Goal: Transaction & Acquisition: Obtain resource

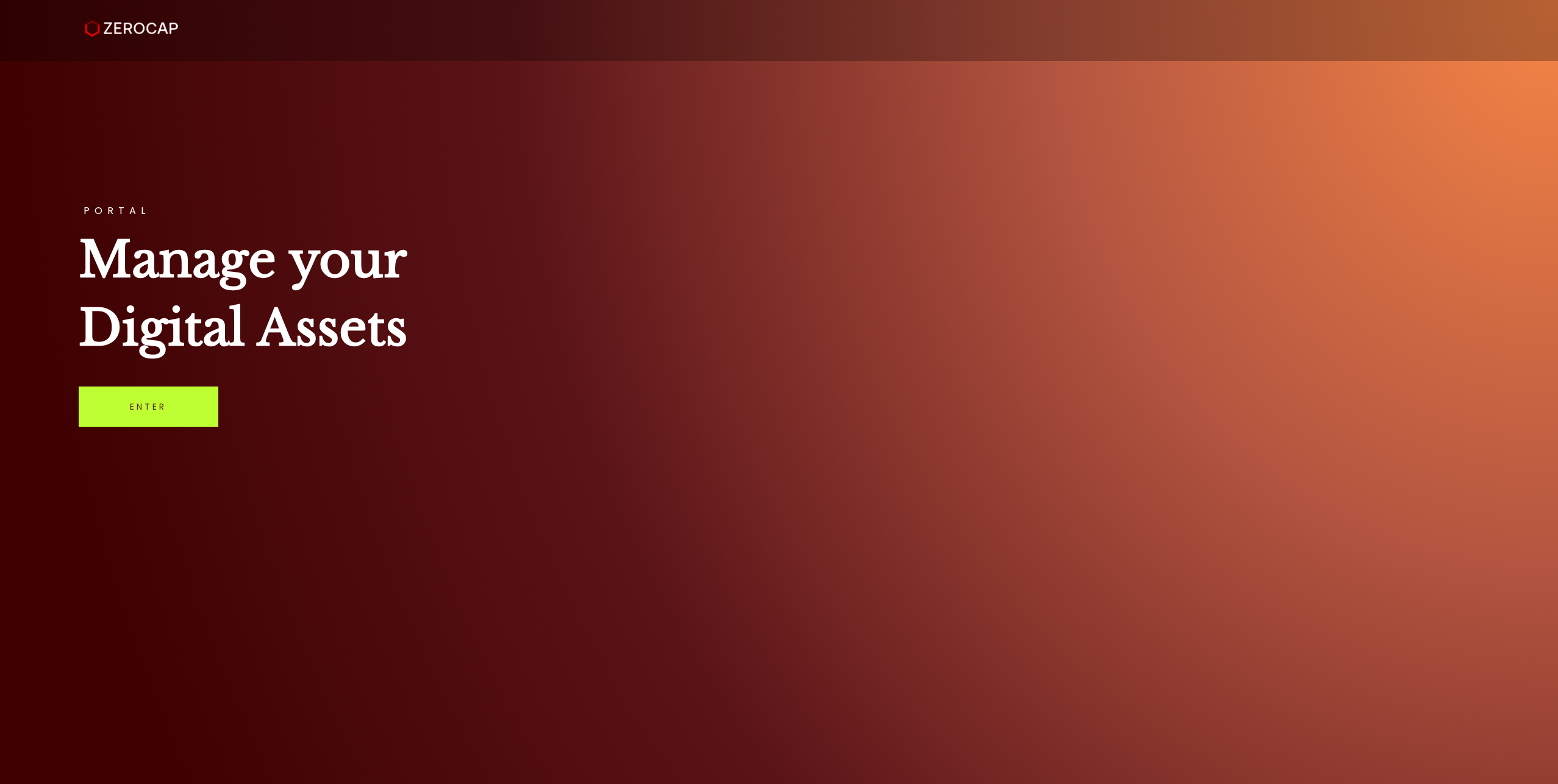
click at [169, 417] on link "Enter" at bounding box center [148, 407] width 139 height 40
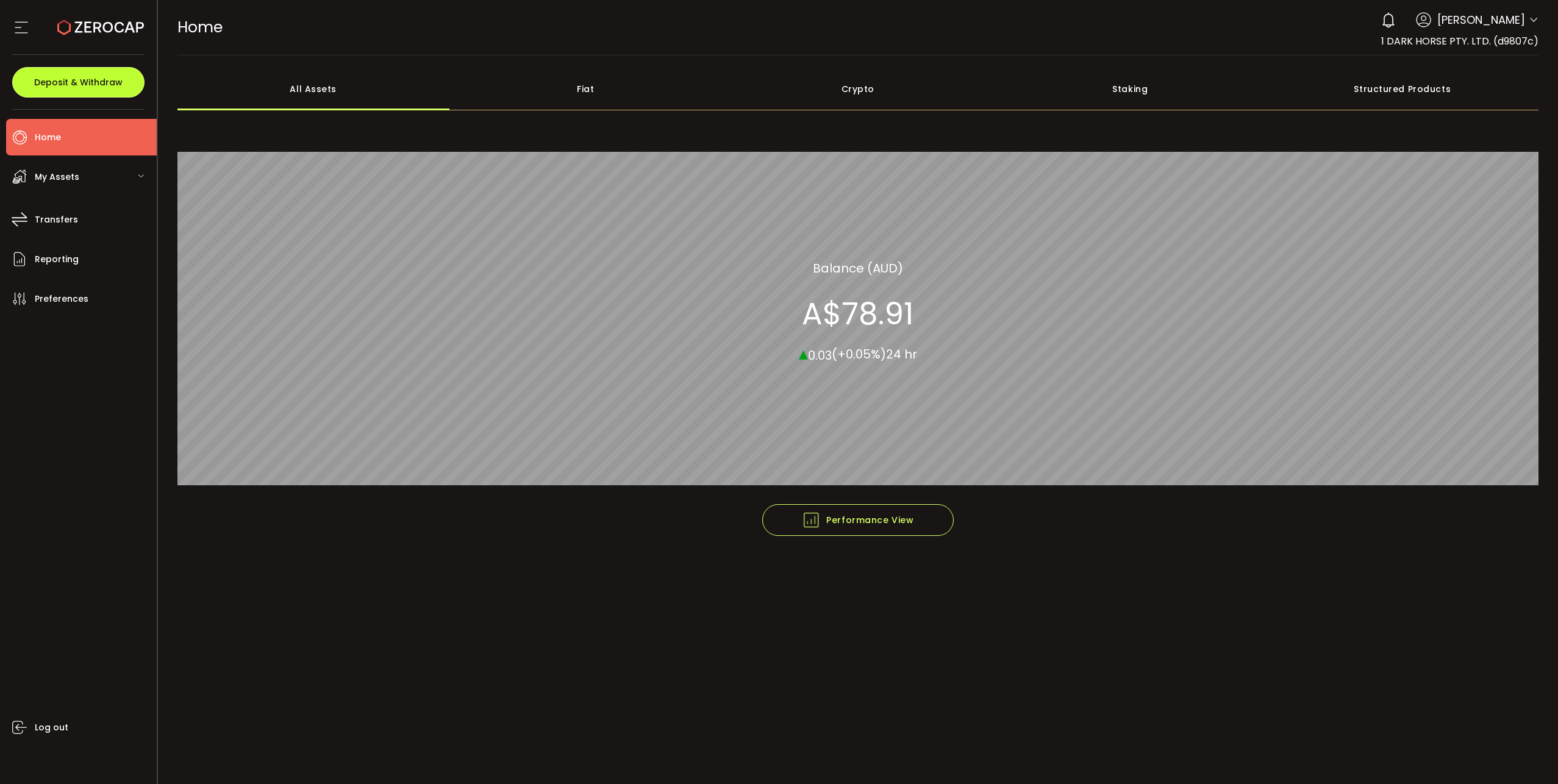
click at [85, 83] on span "Deposit & Withdraw" at bounding box center [78, 82] width 89 height 8
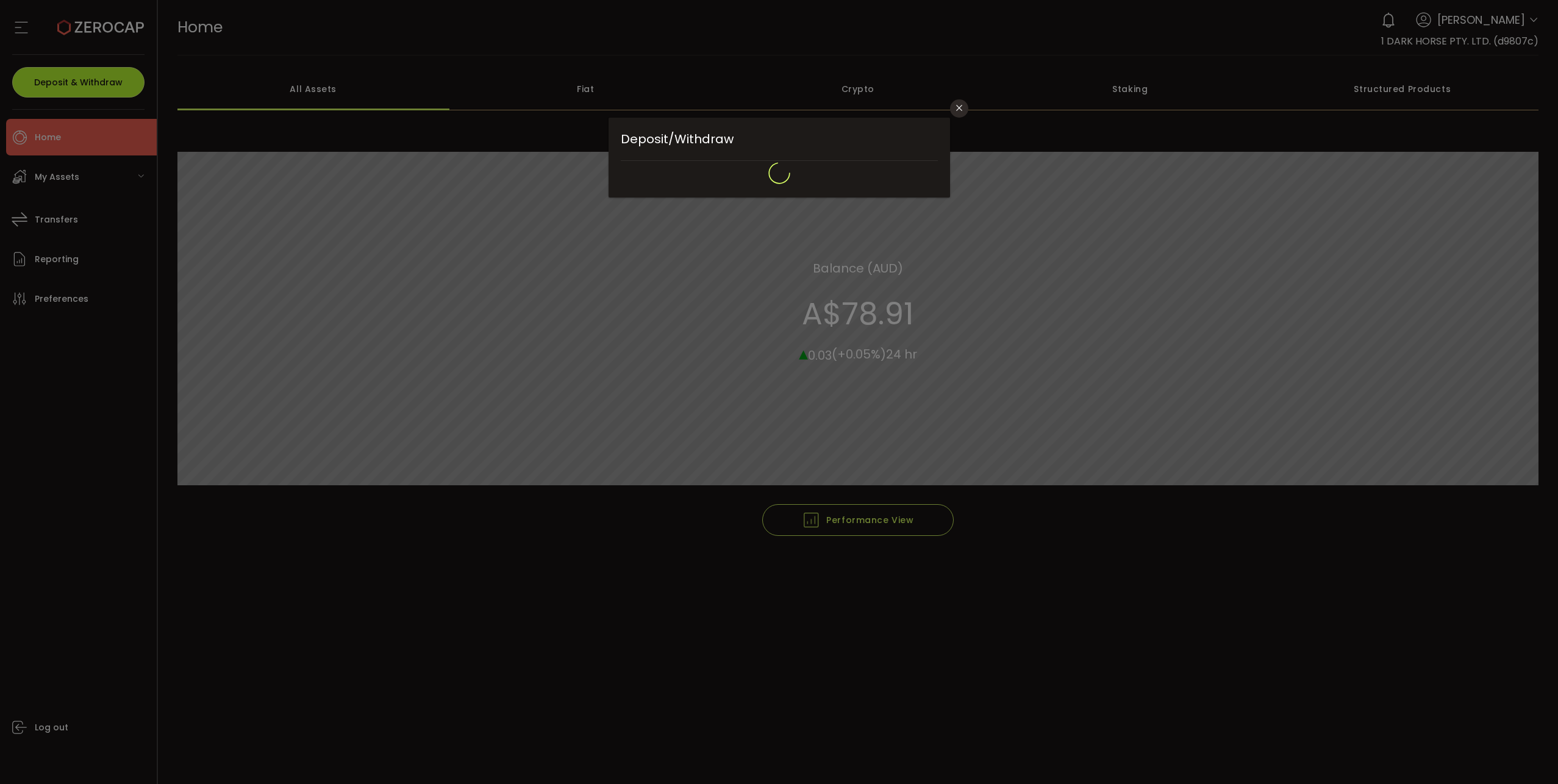
type input "**********"
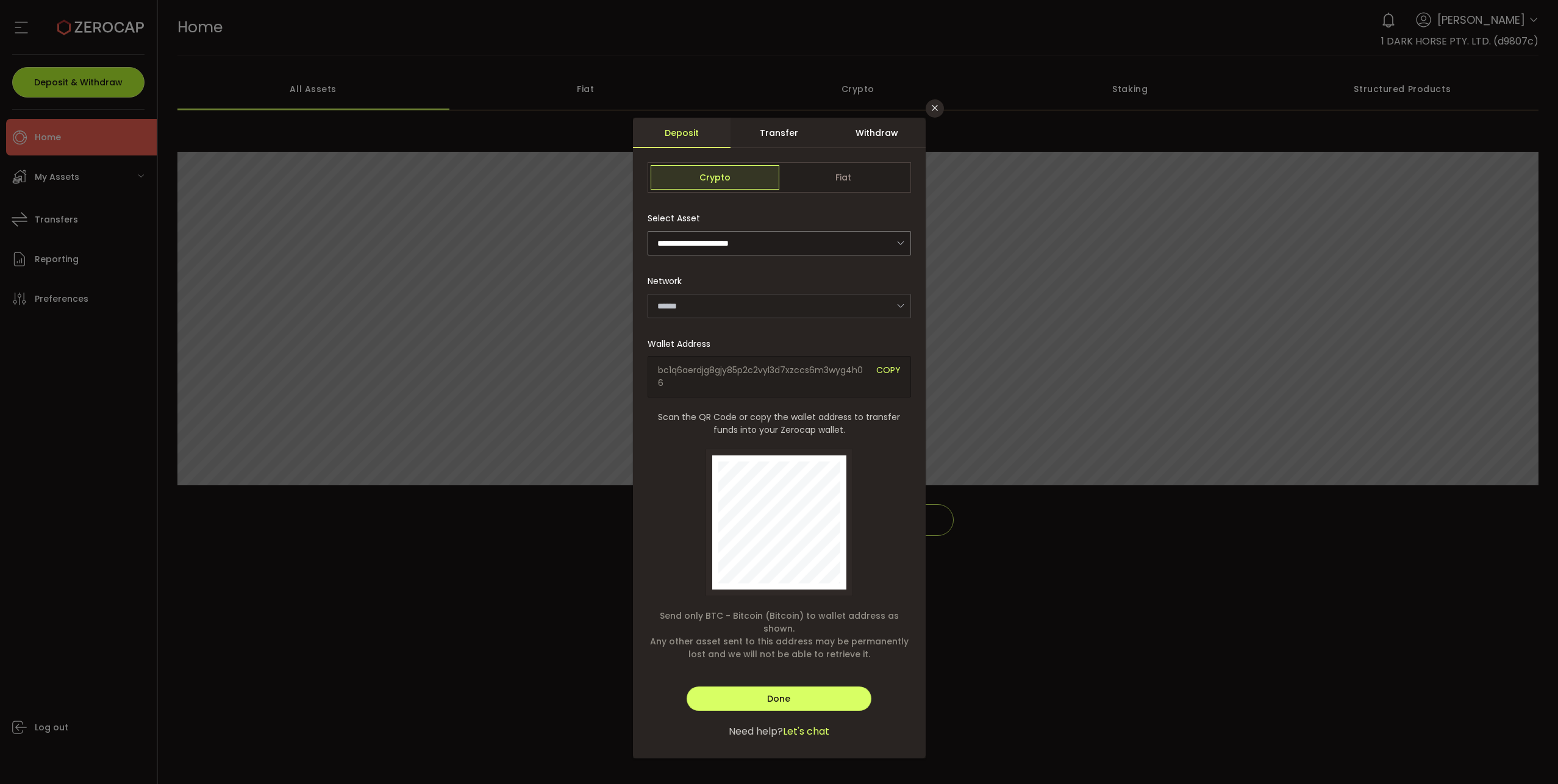
type input "*******"
click at [857, 179] on span "Fiat" at bounding box center [843, 177] width 129 height 25
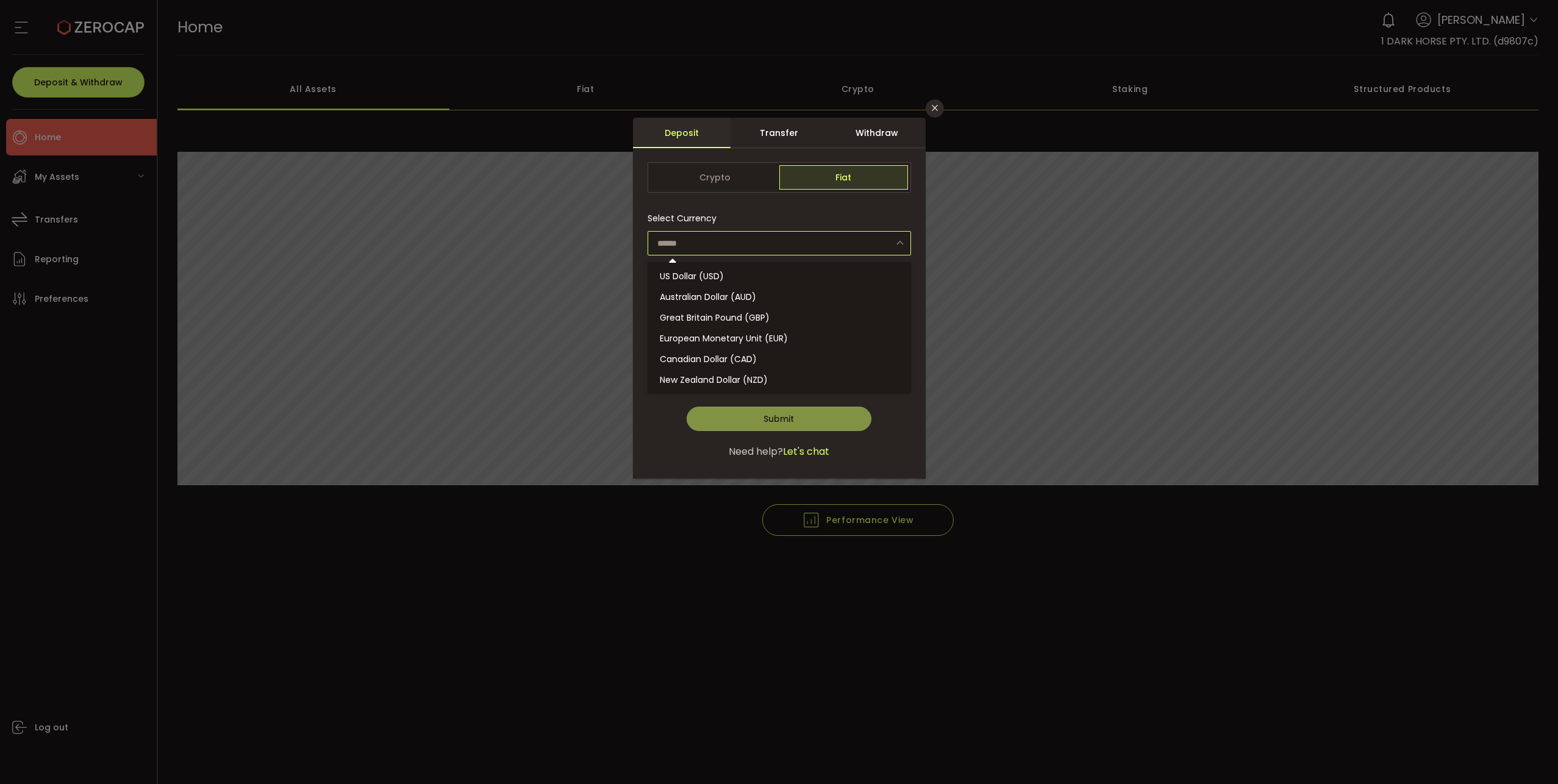
click at [750, 249] on input "dialog" at bounding box center [779, 243] width 263 height 25
click at [731, 296] on span "Australian Dollar (AUD)" at bounding box center [707, 297] width 96 height 12
type input "**********"
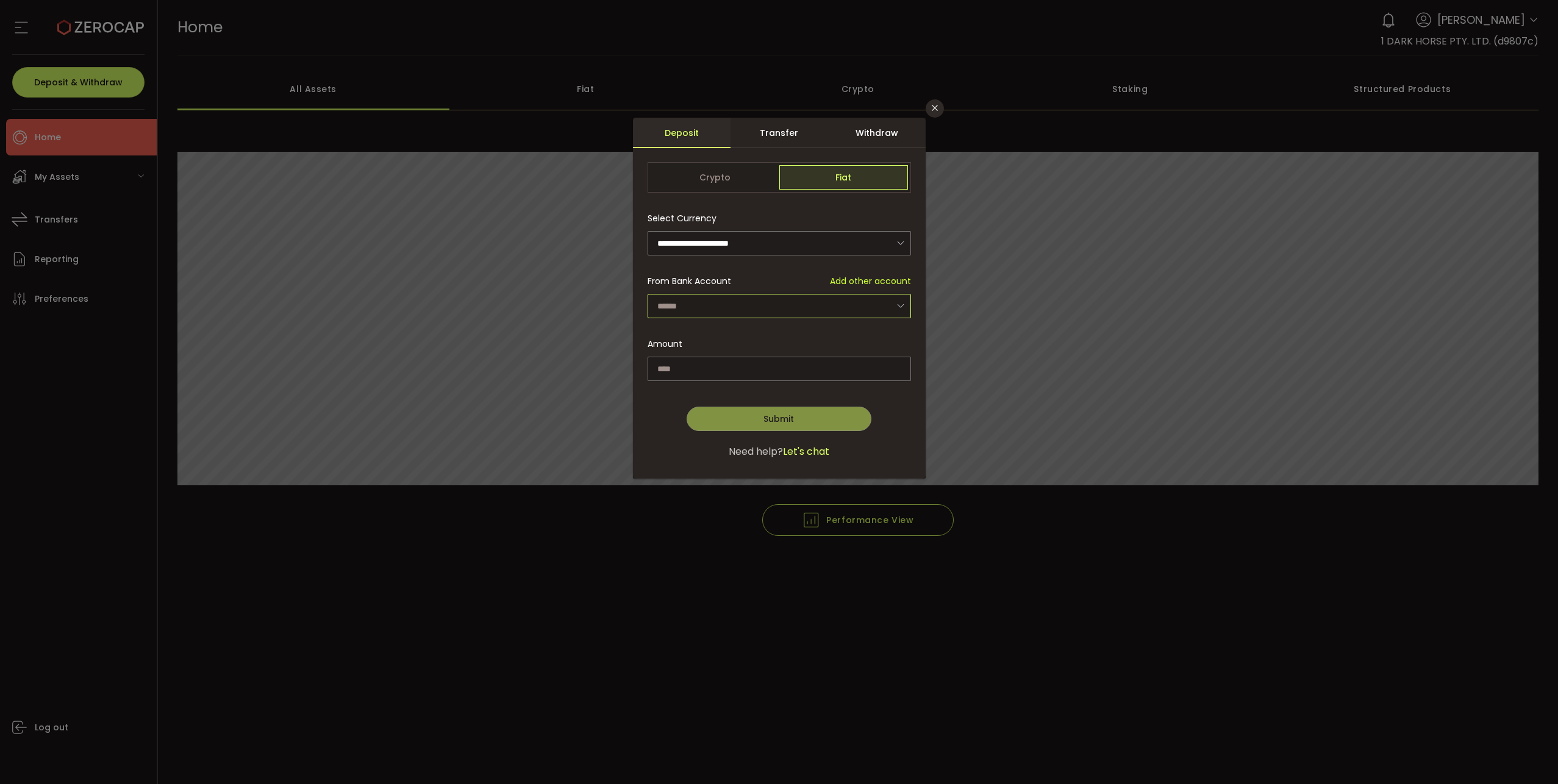
click at [733, 303] on input "dialog" at bounding box center [779, 306] width 263 height 25
click at [739, 335] on span "1 DARK HORSE PTY. LTD. - 1652" at bounding box center [721, 338] width 122 height 12
type input "**********"
click at [748, 370] on input "dialog" at bounding box center [779, 368] width 263 height 25
type input "*****"
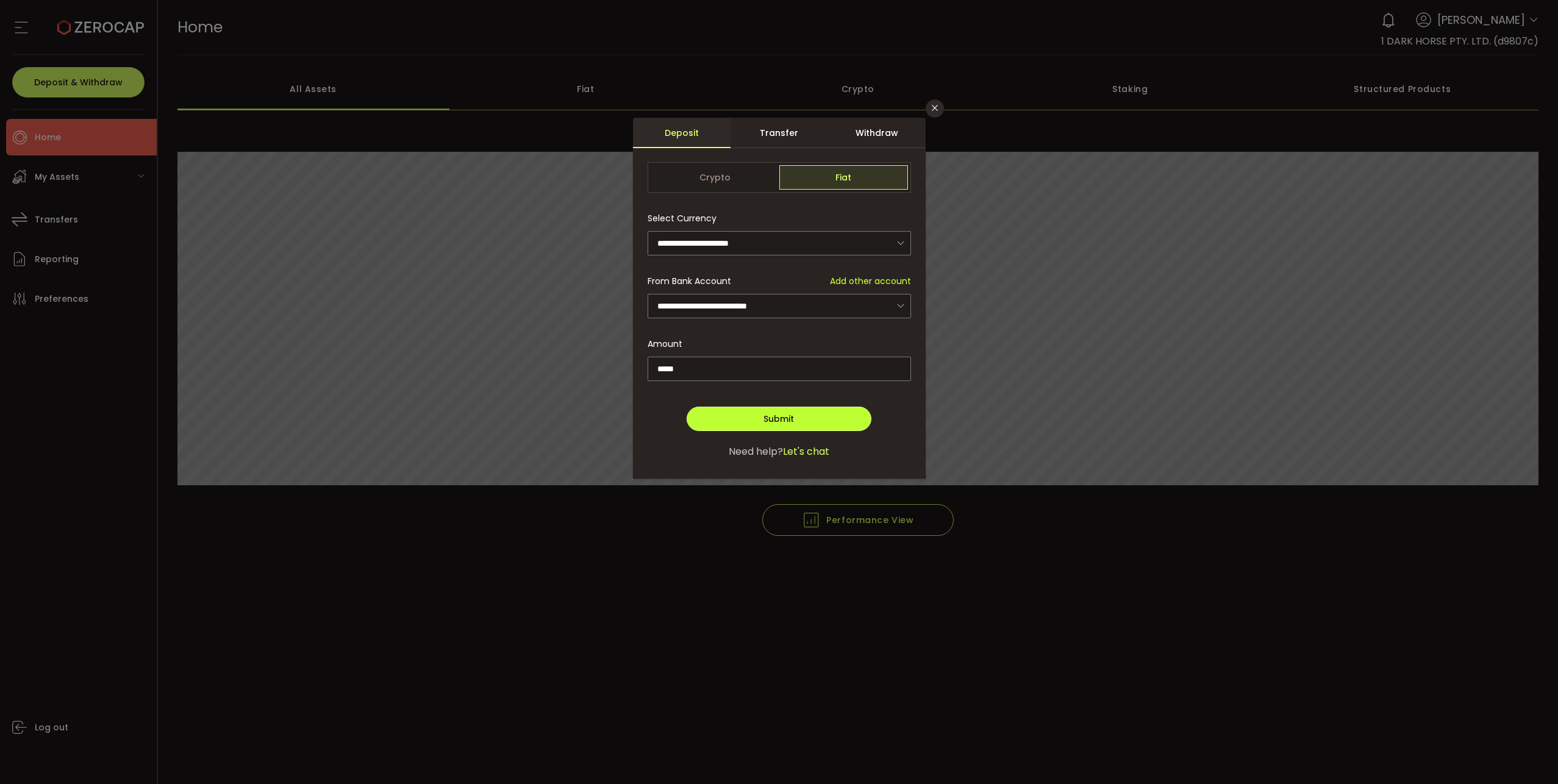
click at [788, 414] on span "Submit" at bounding box center [778, 419] width 31 height 12
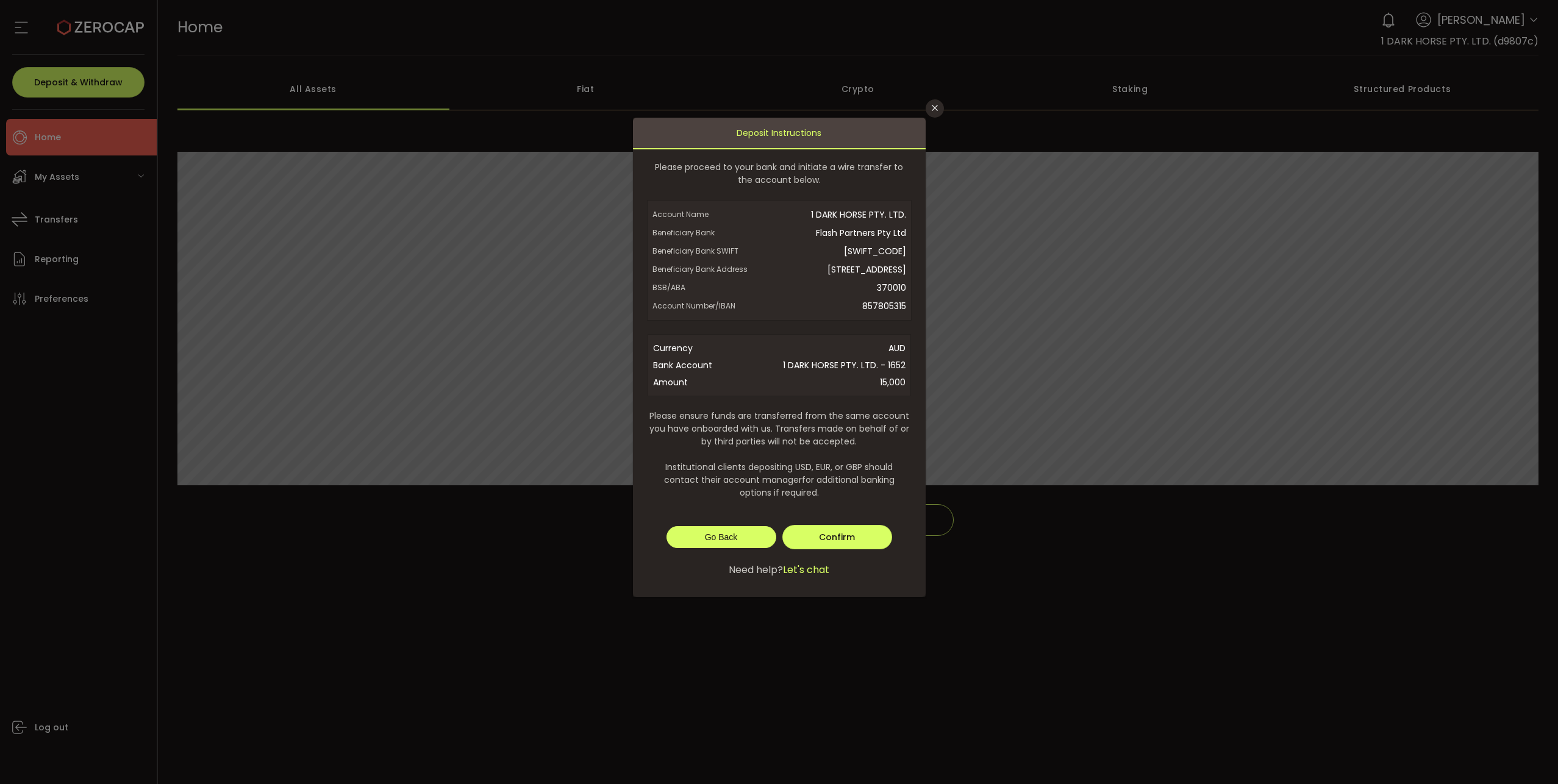
click at [723, 542] on span "Go Back" at bounding box center [721, 537] width 33 height 10
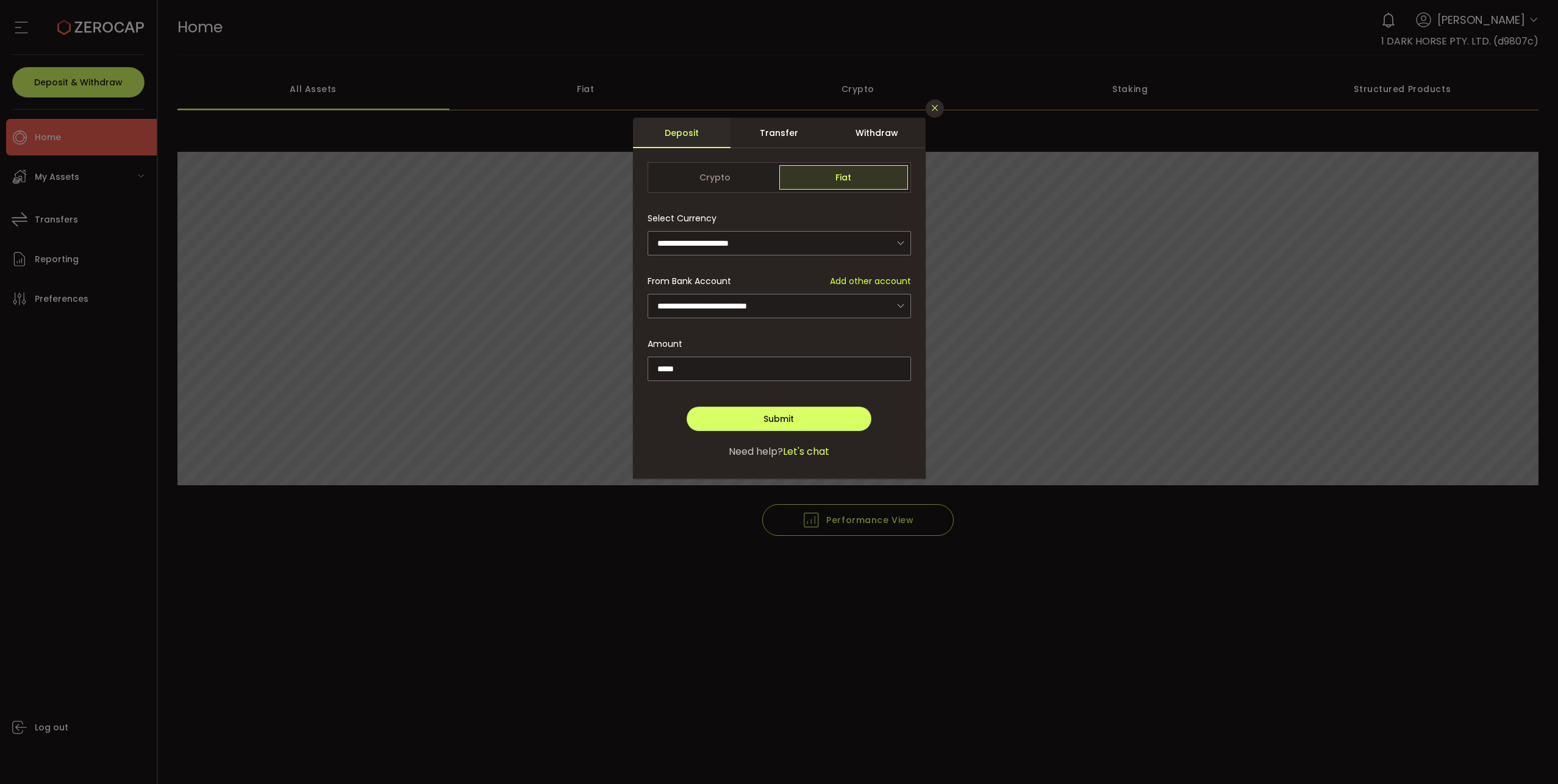
click at [931, 106] on icon "Close" at bounding box center [934, 107] width 10 height 10
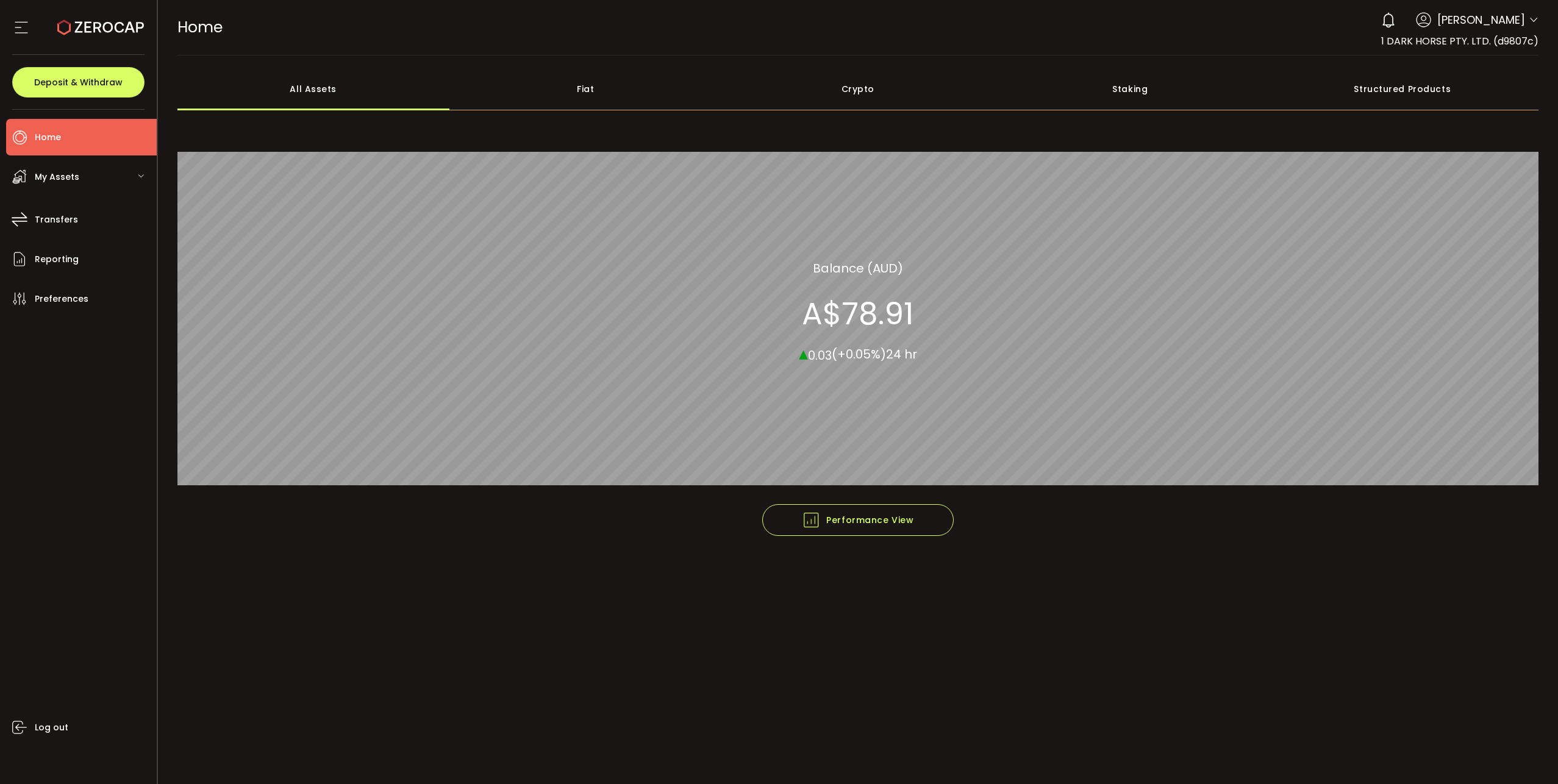
click at [1539, 22] on header "PDF is being processed and will download to your computer HOME Buy Power A$0.00…" at bounding box center [858, 28] width 1401 height 55
click at [1532, 19] on icon at bounding box center [1533, 19] width 10 height 10
click at [1532, 20] on icon at bounding box center [1533, 19] width 10 height 10
click at [1422, 167] on li "Log out" at bounding box center [1467, 168] width 141 height 22
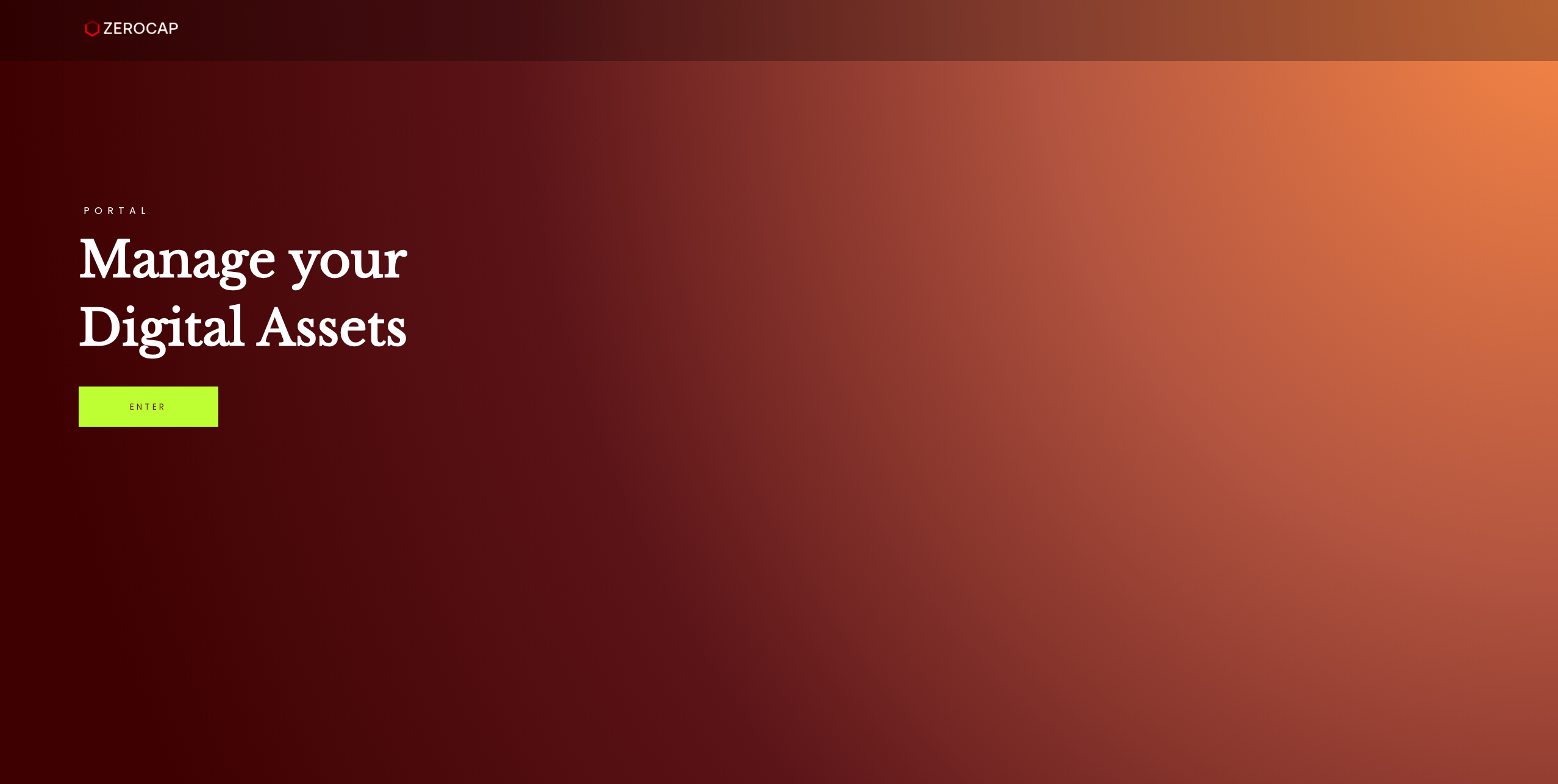
click at [157, 405] on link "Enter" at bounding box center [148, 407] width 139 height 40
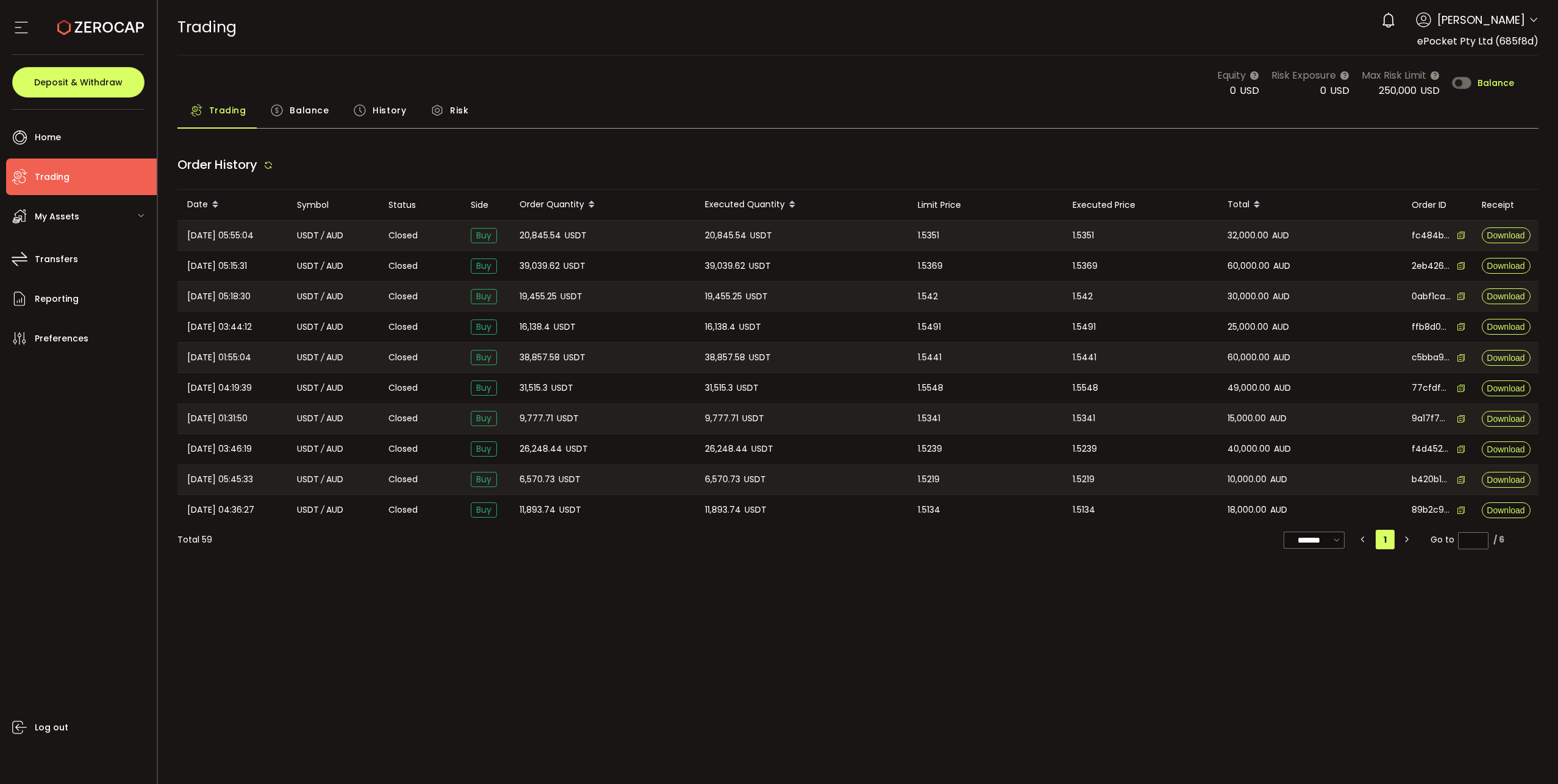
type input "***"
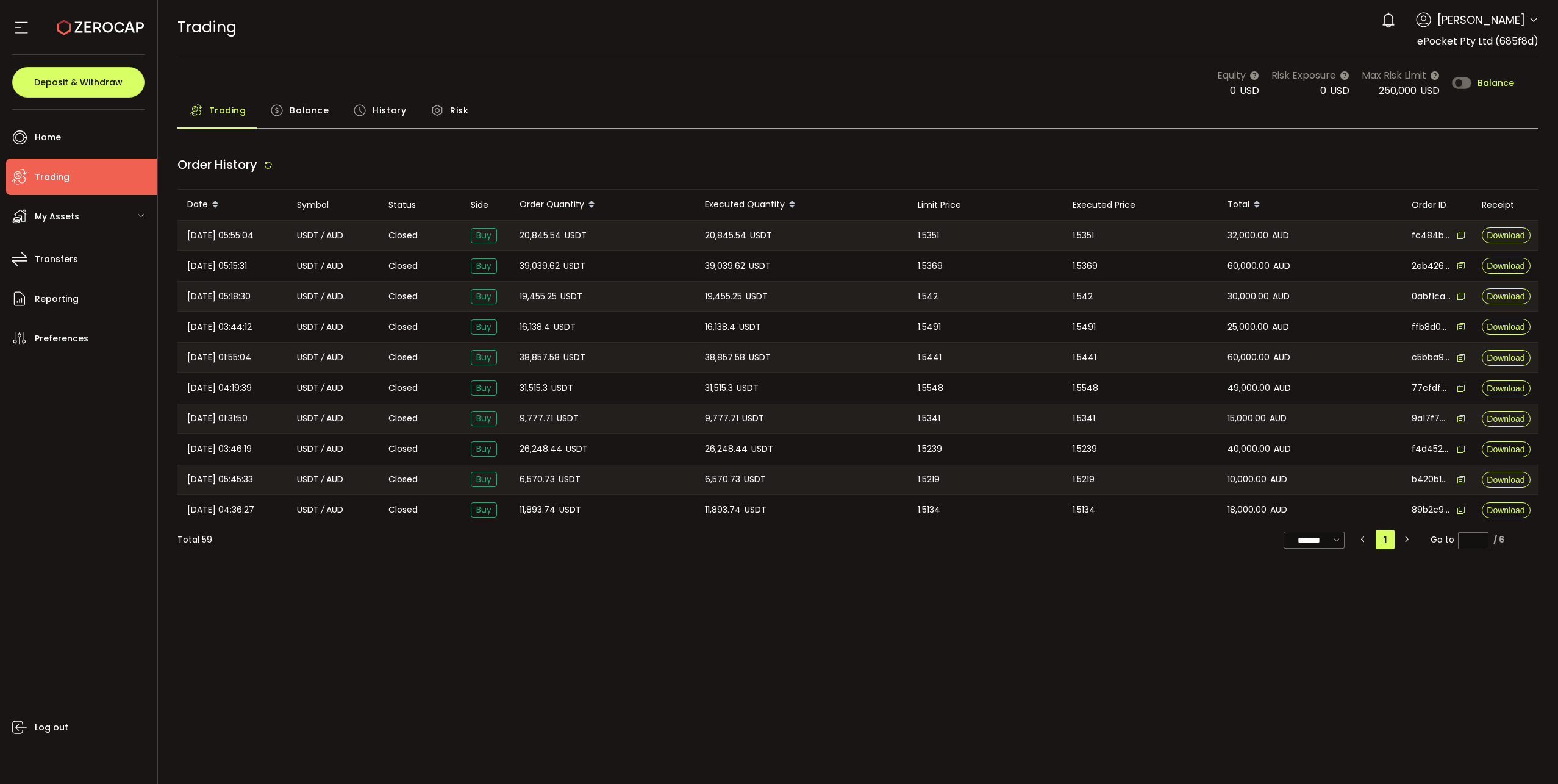
type input "***"
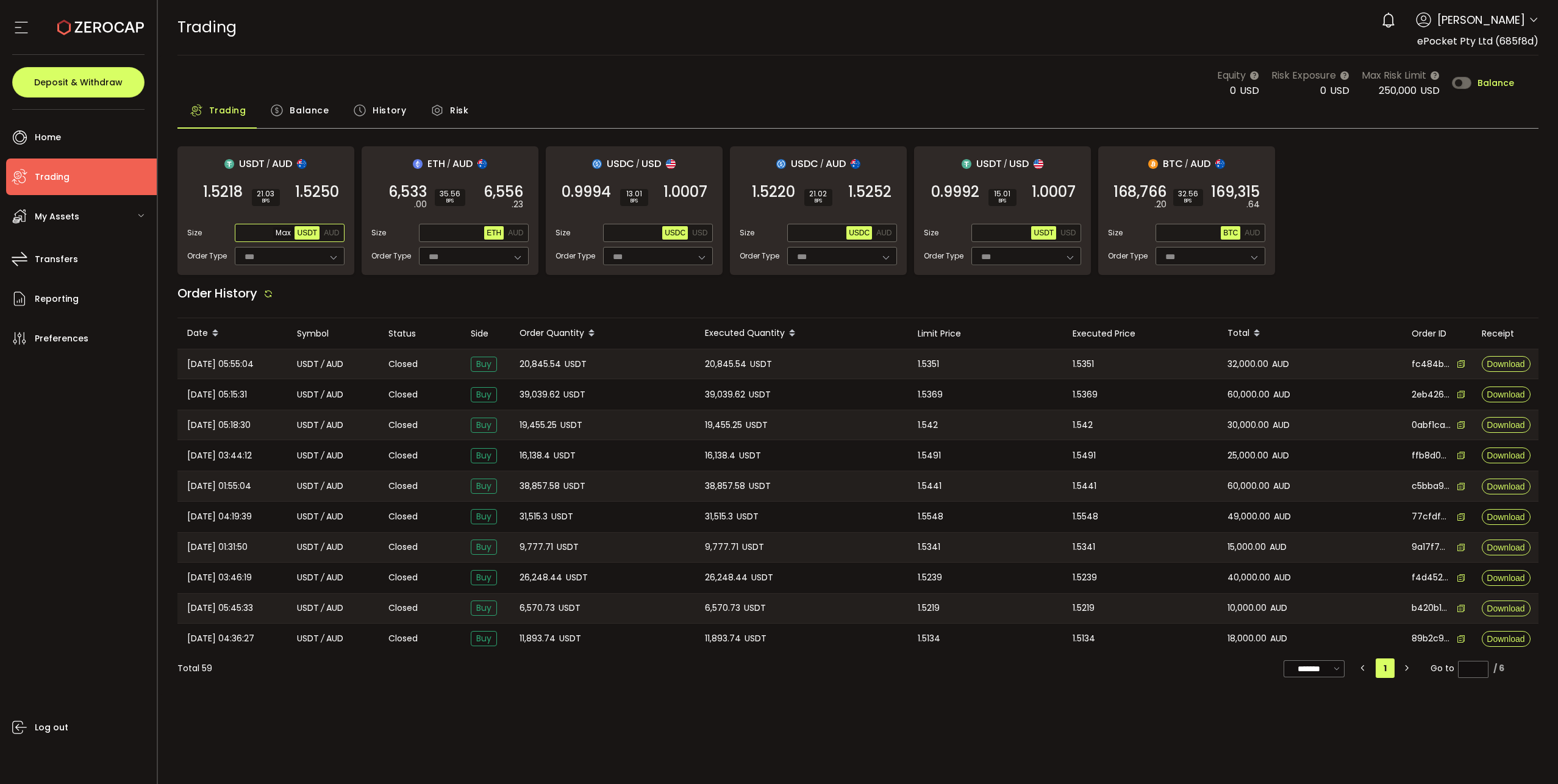
click at [272, 232] on input "text" at bounding box center [266, 233] width 58 height 13
type input "*****"
drag, startPoint x: 333, startPoint y: 233, endPoint x: 312, endPoint y: 233, distance: 21.0
click at [334, 231] on span "AUD" at bounding box center [331, 233] width 15 height 8
drag, startPoint x: 242, startPoint y: 235, endPoint x: 303, endPoint y: 242, distance: 61.4
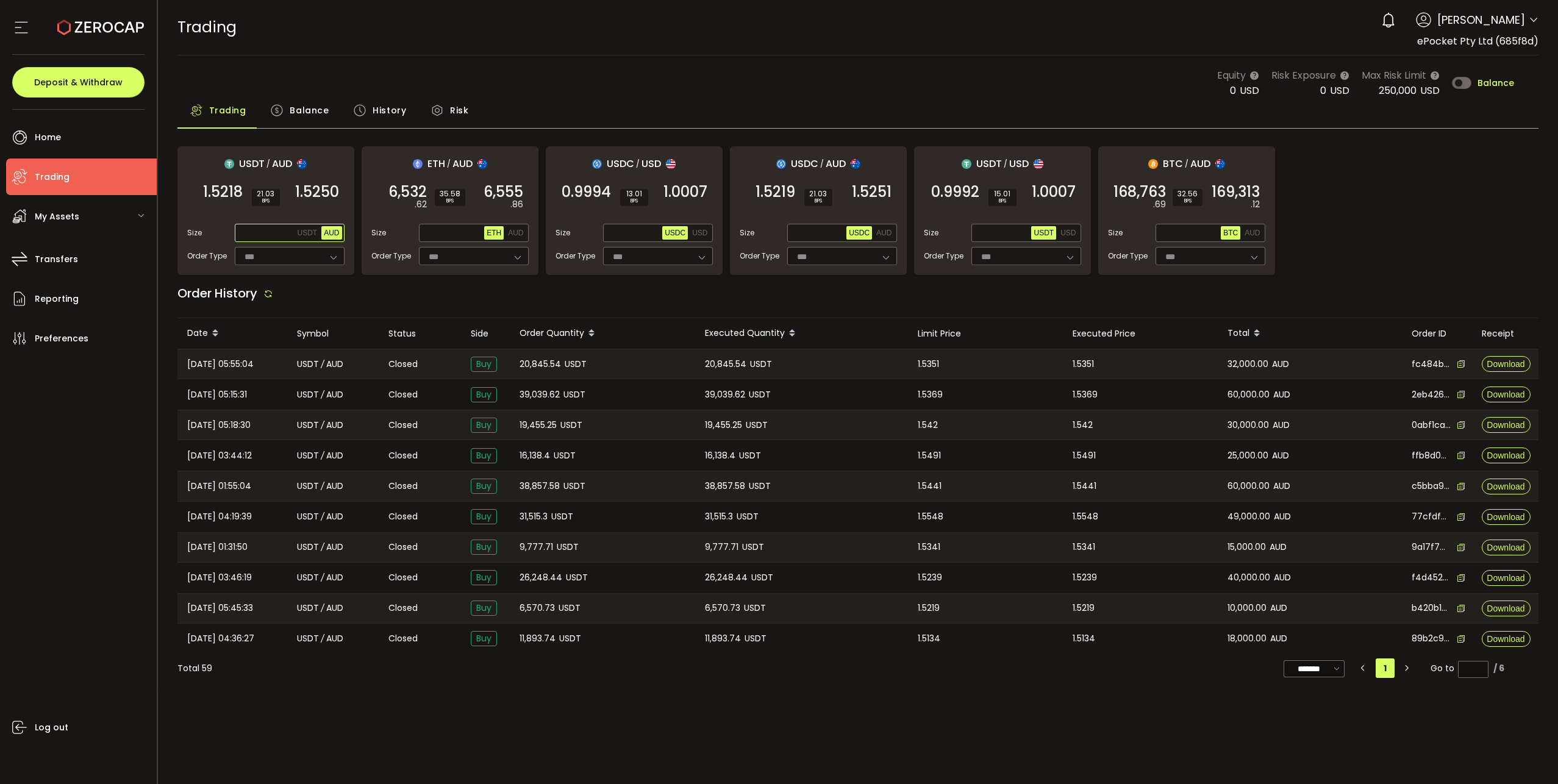
click at [242, 235] on input "text" at bounding box center [266, 233] width 58 height 13
type input "******"
click at [1520, 21] on span "Mouhamadou Faye" at bounding box center [1481, 20] width 88 height 16
click at [1531, 22] on icon at bounding box center [1533, 19] width 10 height 10
click at [1434, 157] on li "Log out" at bounding box center [1467, 168] width 141 height 22
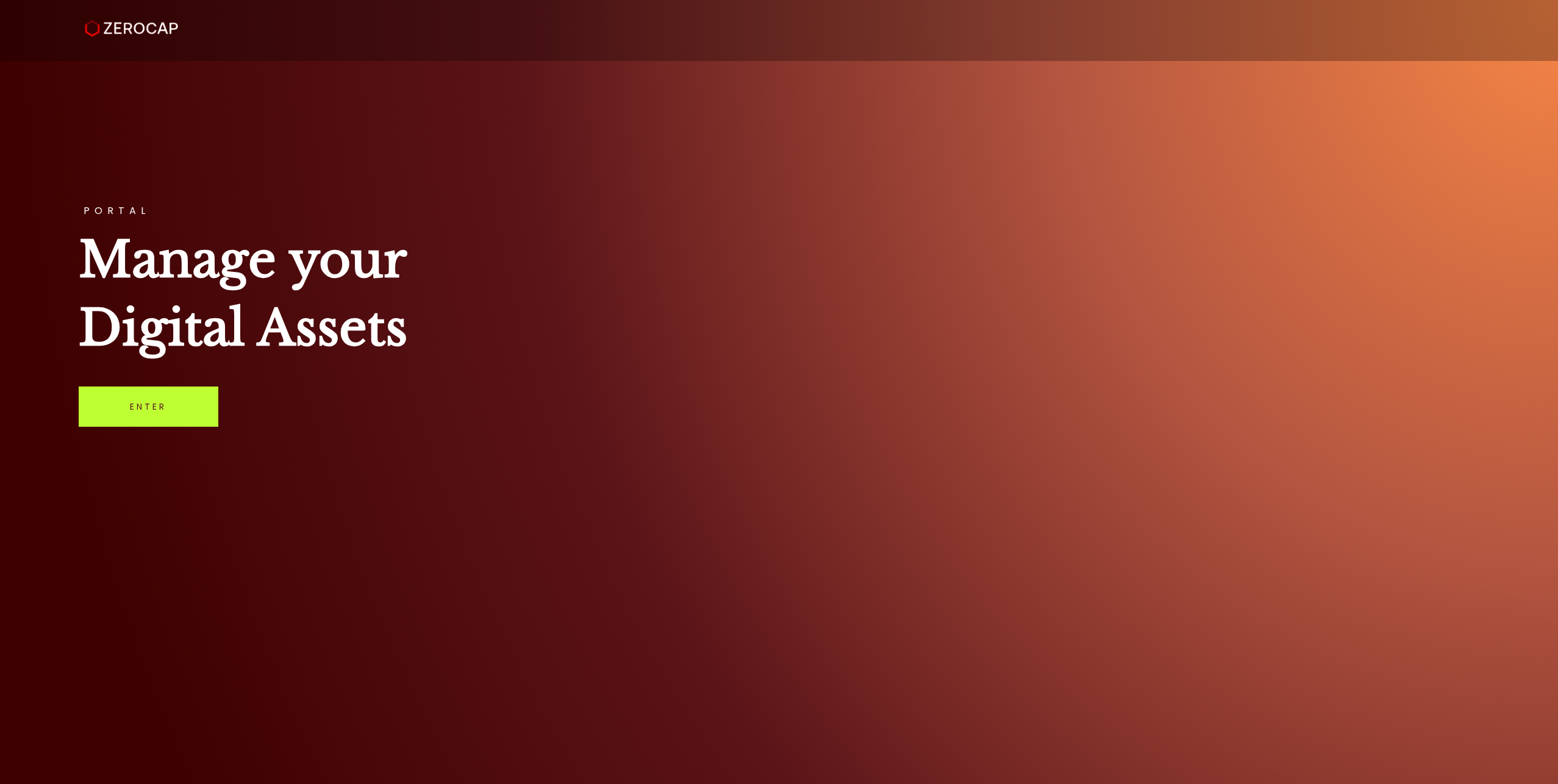
click at [180, 426] on link "Enter" at bounding box center [148, 407] width 139 height 40
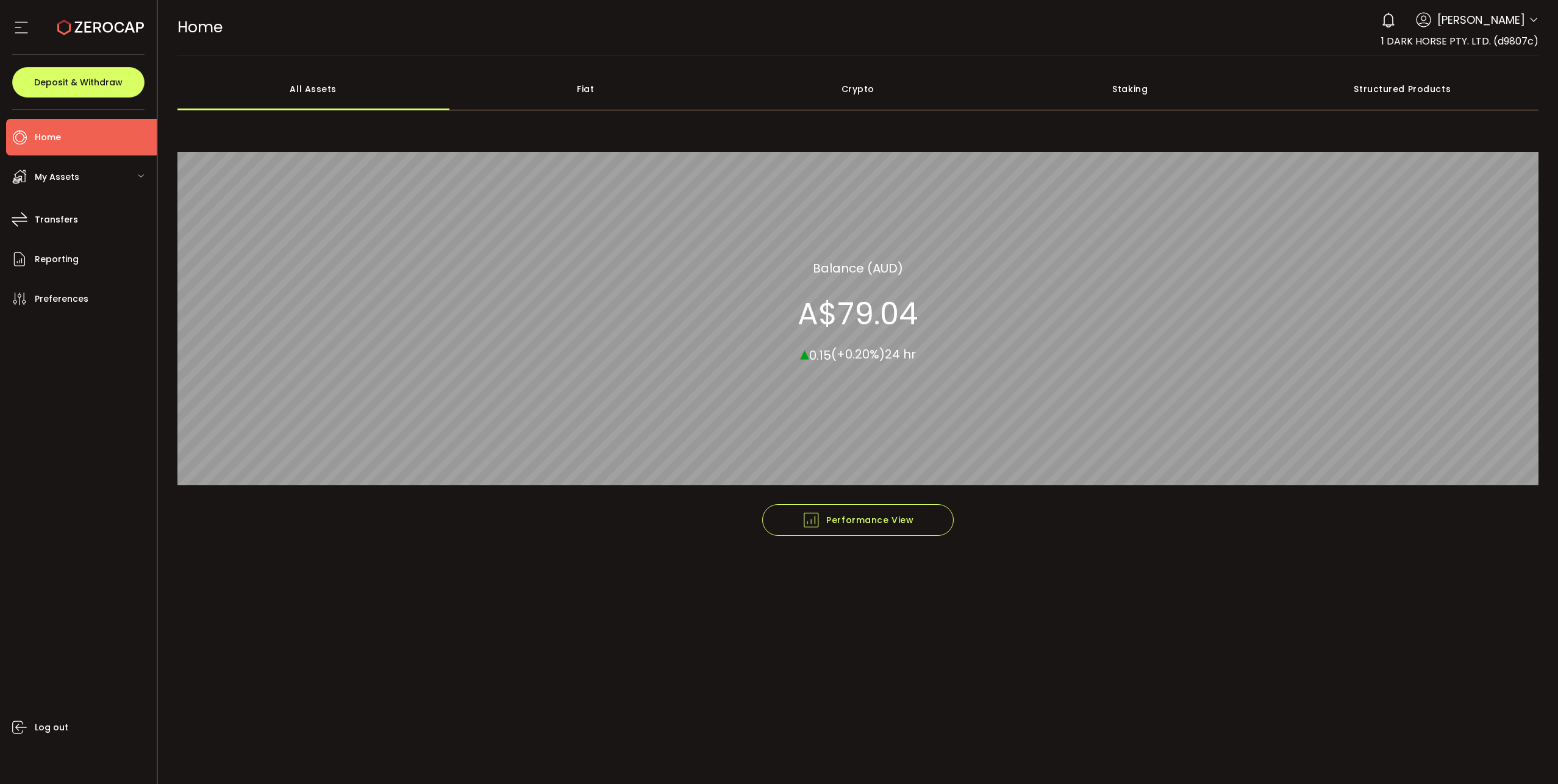
click at [1530, 16] on icon at bounding box center [1533, 19] width 10 height 10
click at [1536, 17] on icon at bounding box center [1533, 19] width 10 height 10
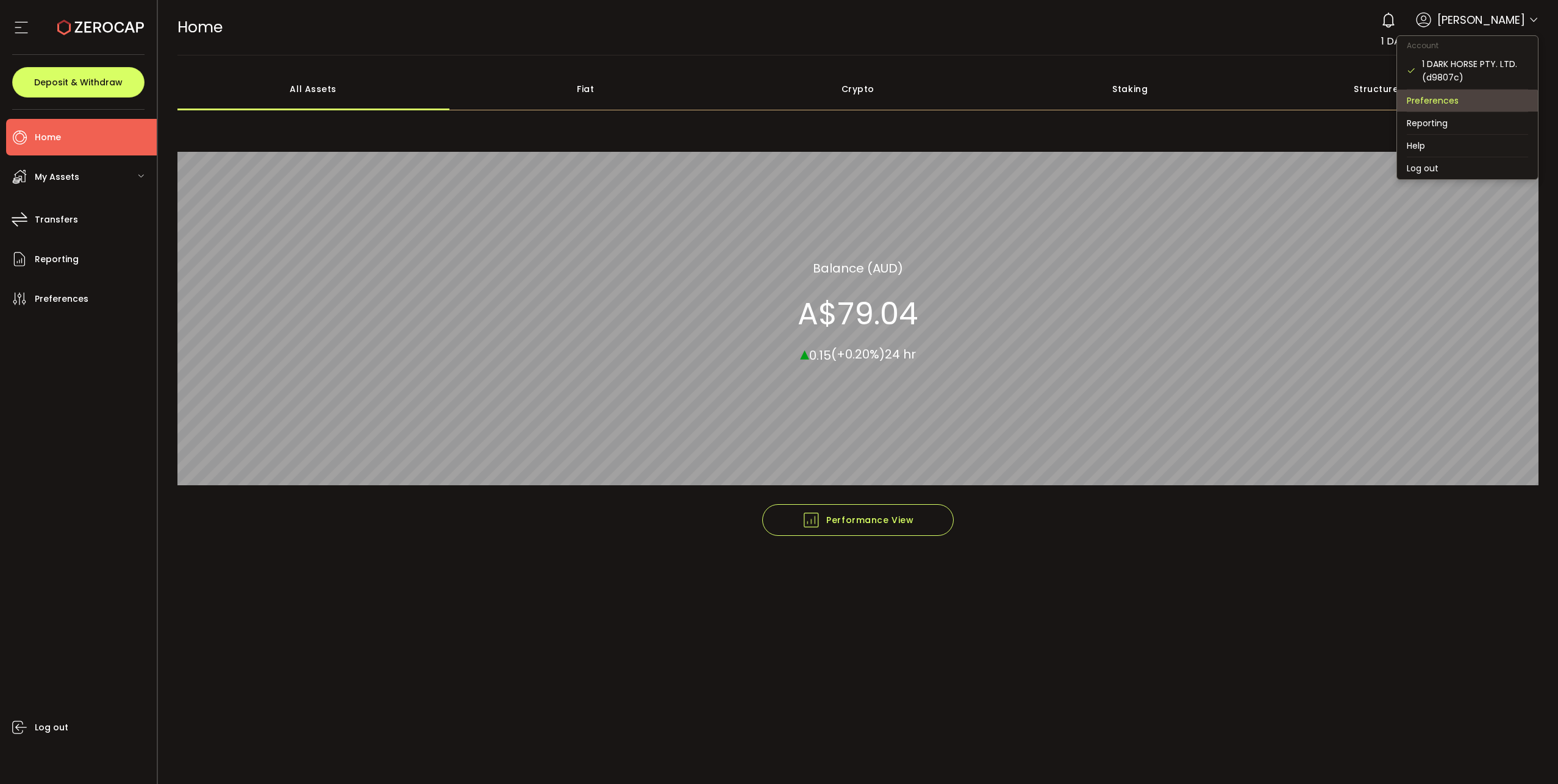
click at [1448, 104] on li "Preferences" at bounding box center [1467, 100] width 141 height 22
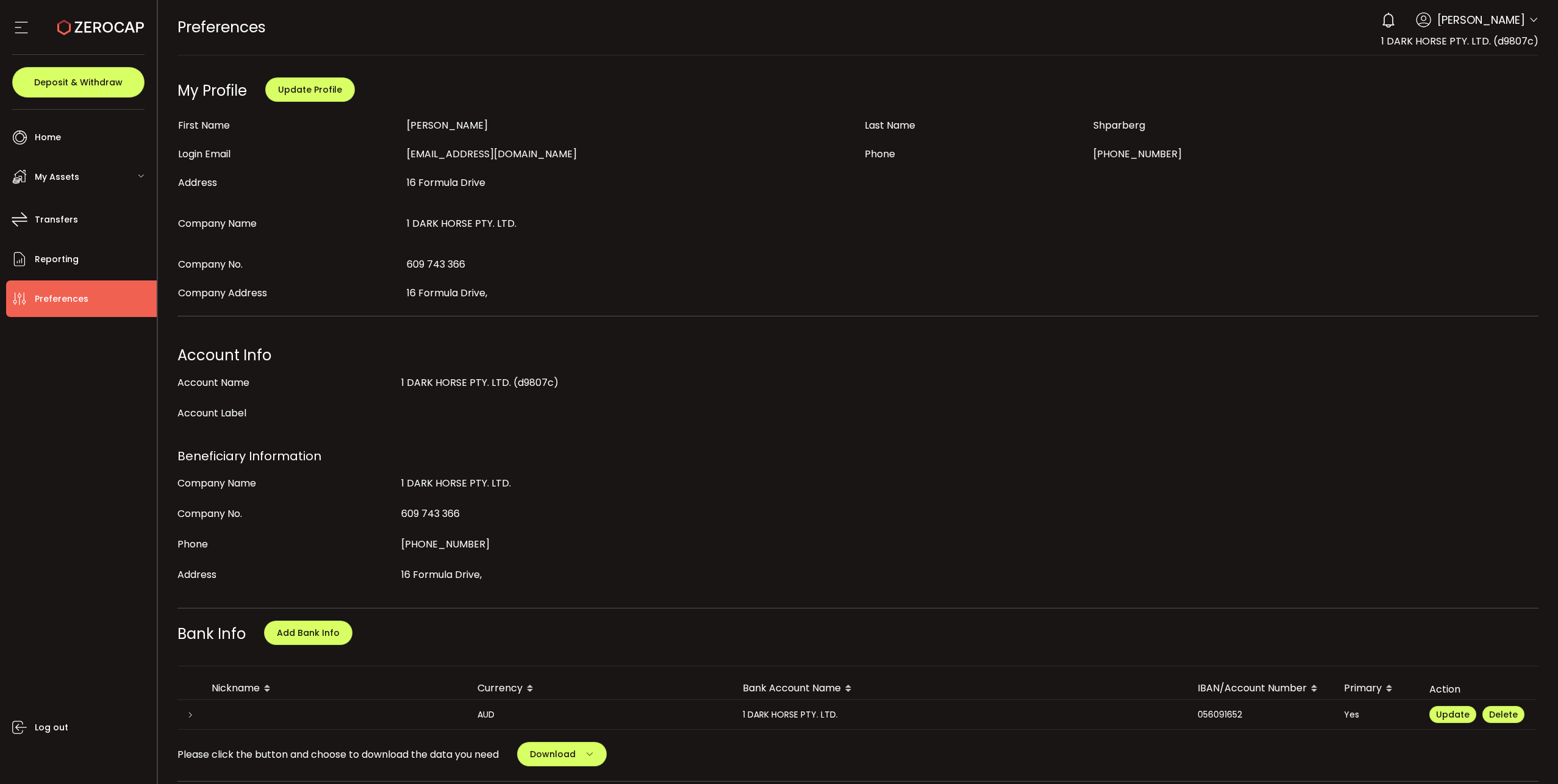
click at [1495, 15] on span "[PERSON_NAME]" at bounding box center [1481, 20] width 88 height 16
click at [1535, 19] on header "PDF is being processed and will download to your computer PREFERENCES Buy Power…" at bounding box center [858, 28] width 1401 height 55
click at [1531, 19] on icon at bounding box center [1533, 19] width 10 height 10
click at [15, 19] on icon at bounding box center [21, 28] width 19 height 19
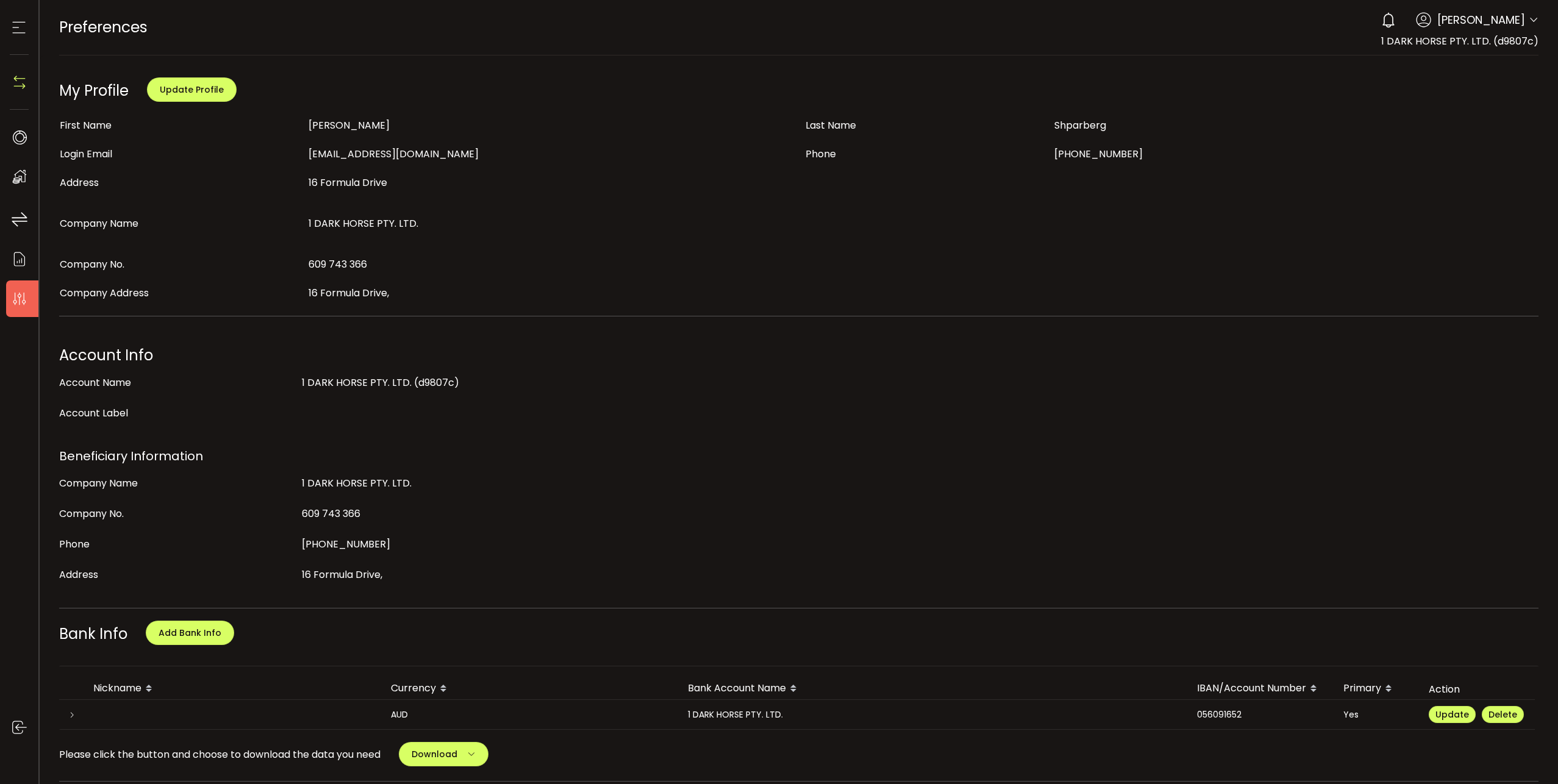
click at [18, 28] on icon at bounding box center [19, 28] width 19 height 19
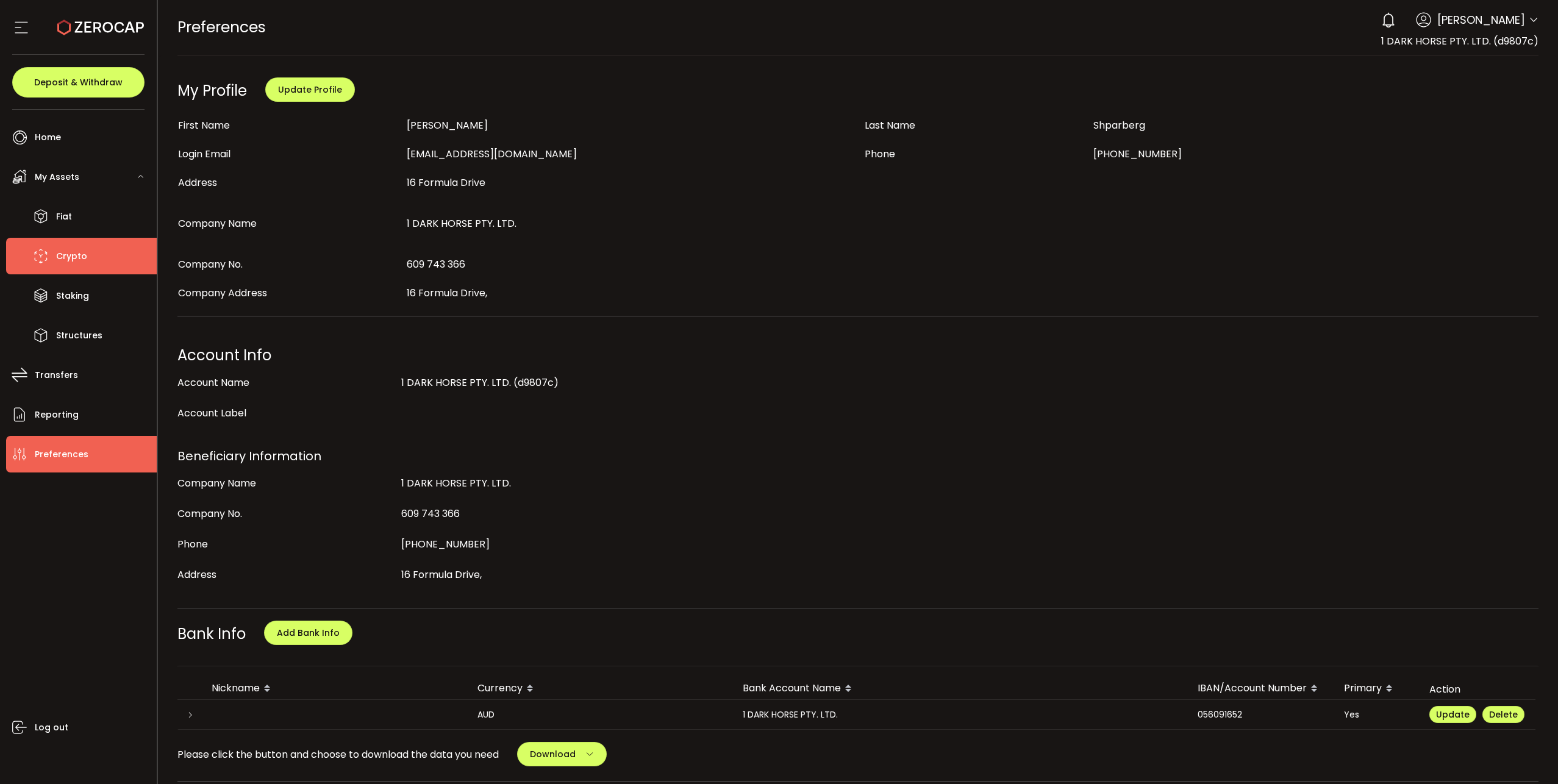
click at [139, 274] on li "Crypto" at bounding box center [81, 256] width 151 height 37
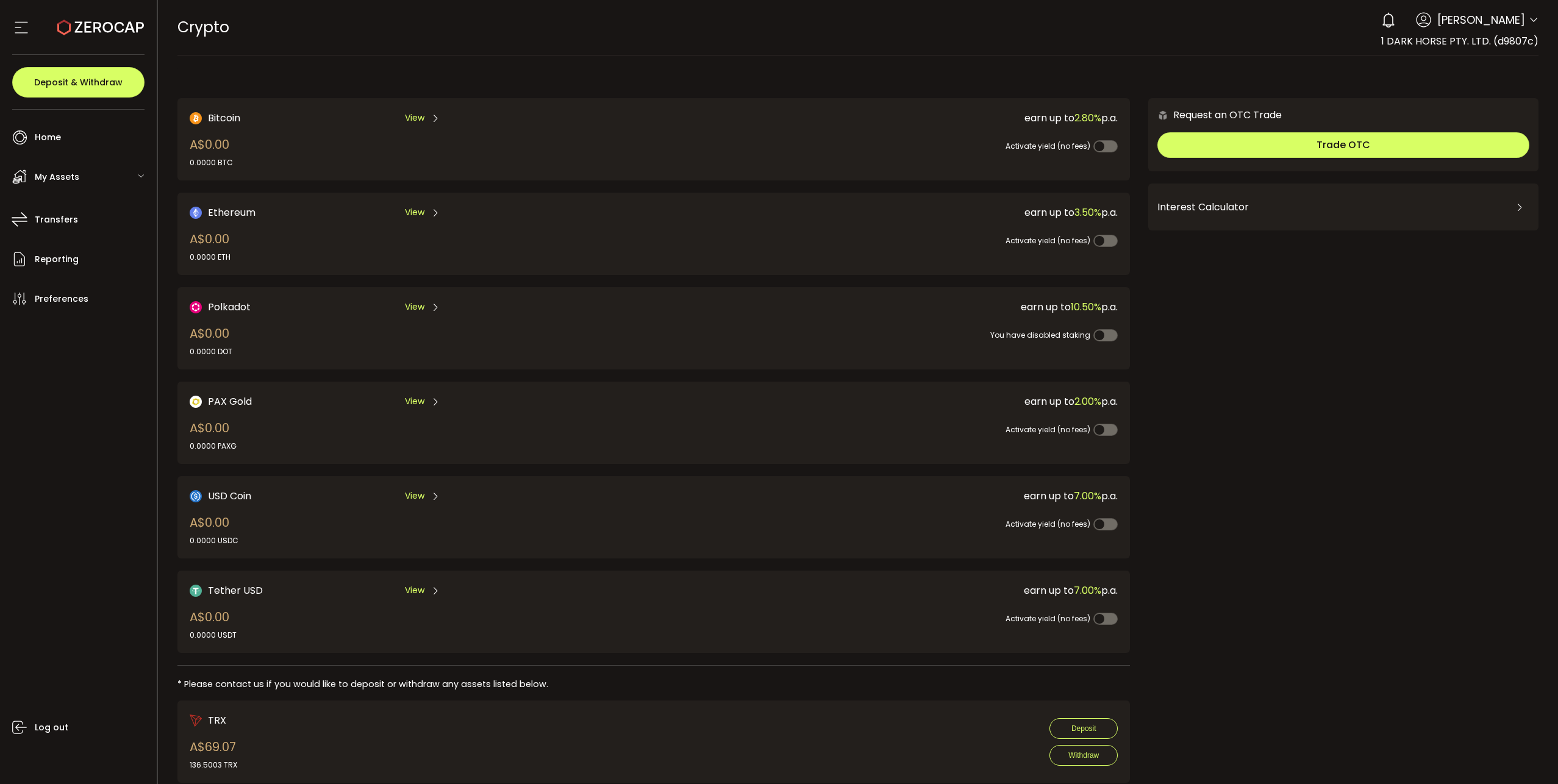
click at [76, 614] on div "Log out" at bounding box center [81, 546] width 151 height 458
click at [86, 297] on li "Preferences" at bounding box center [81, 298] width 151 height 37
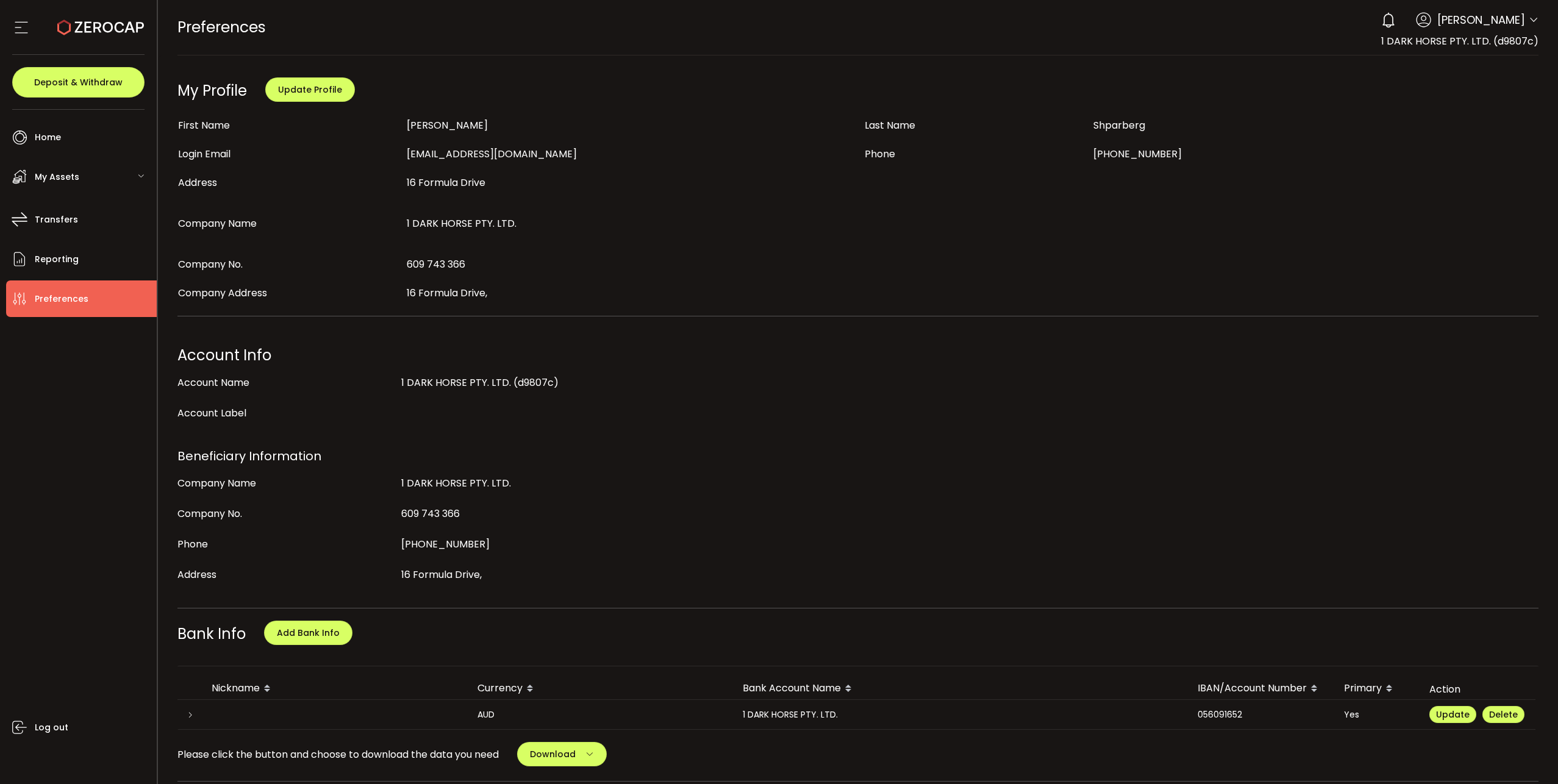
click at [102, 176] on div "My Assets" at bounding box center [81, 177] width 151 height 37
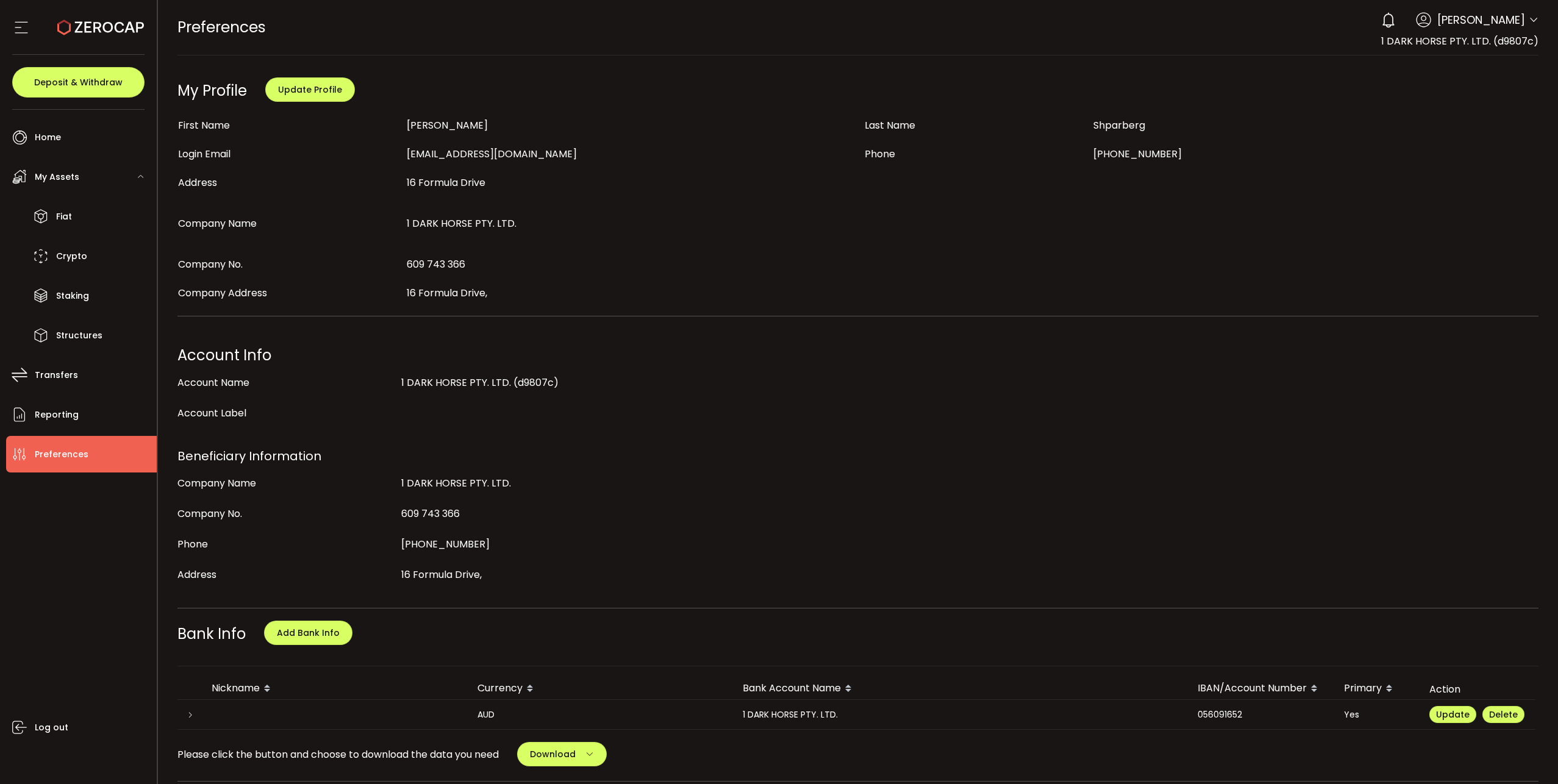
click at [17, 19] on icon at bounding box center [21, 28] width 19 height 19
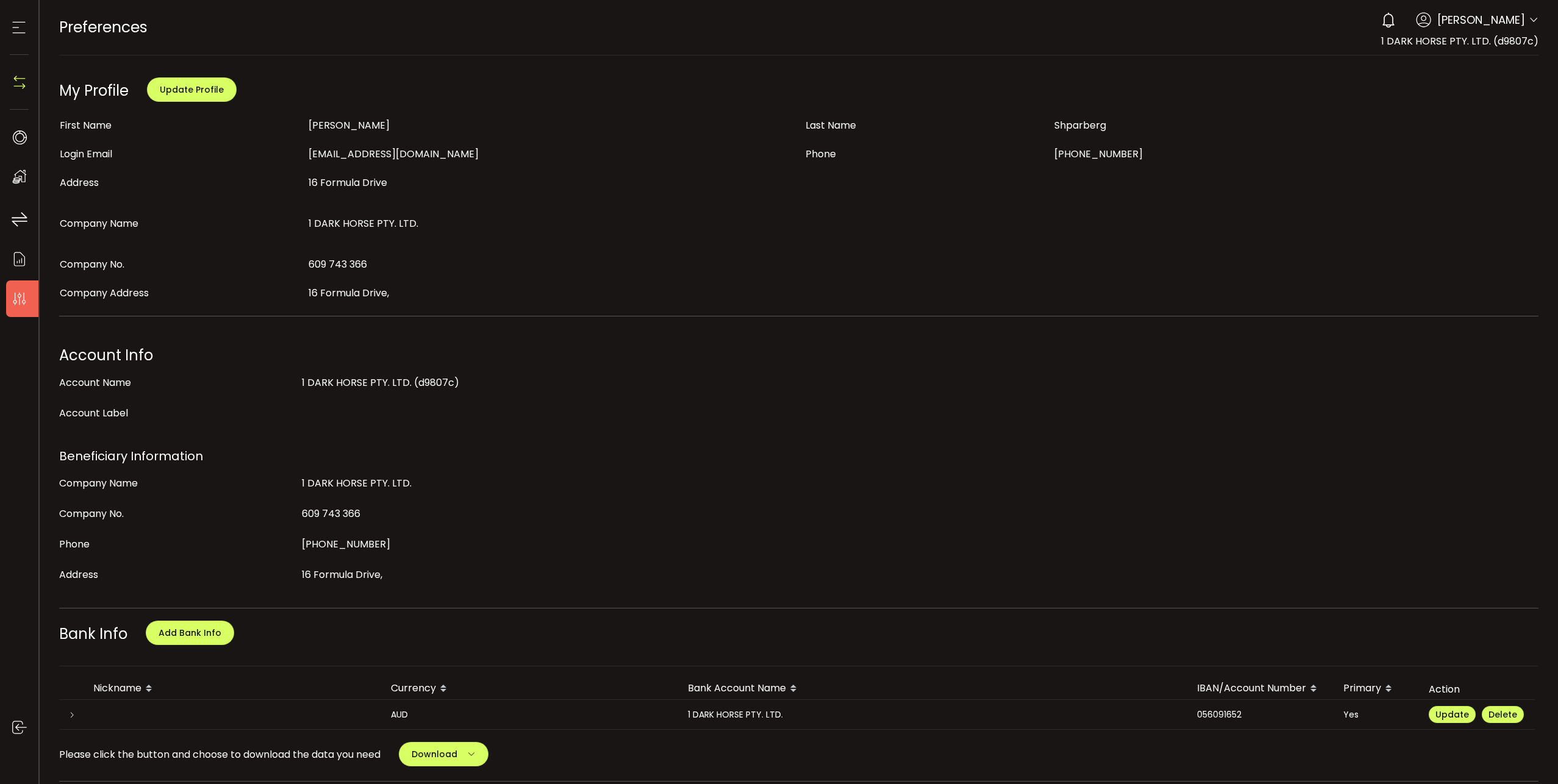
click at [17, 23] on icon at bounding box center [19, 28] width 19 height 19
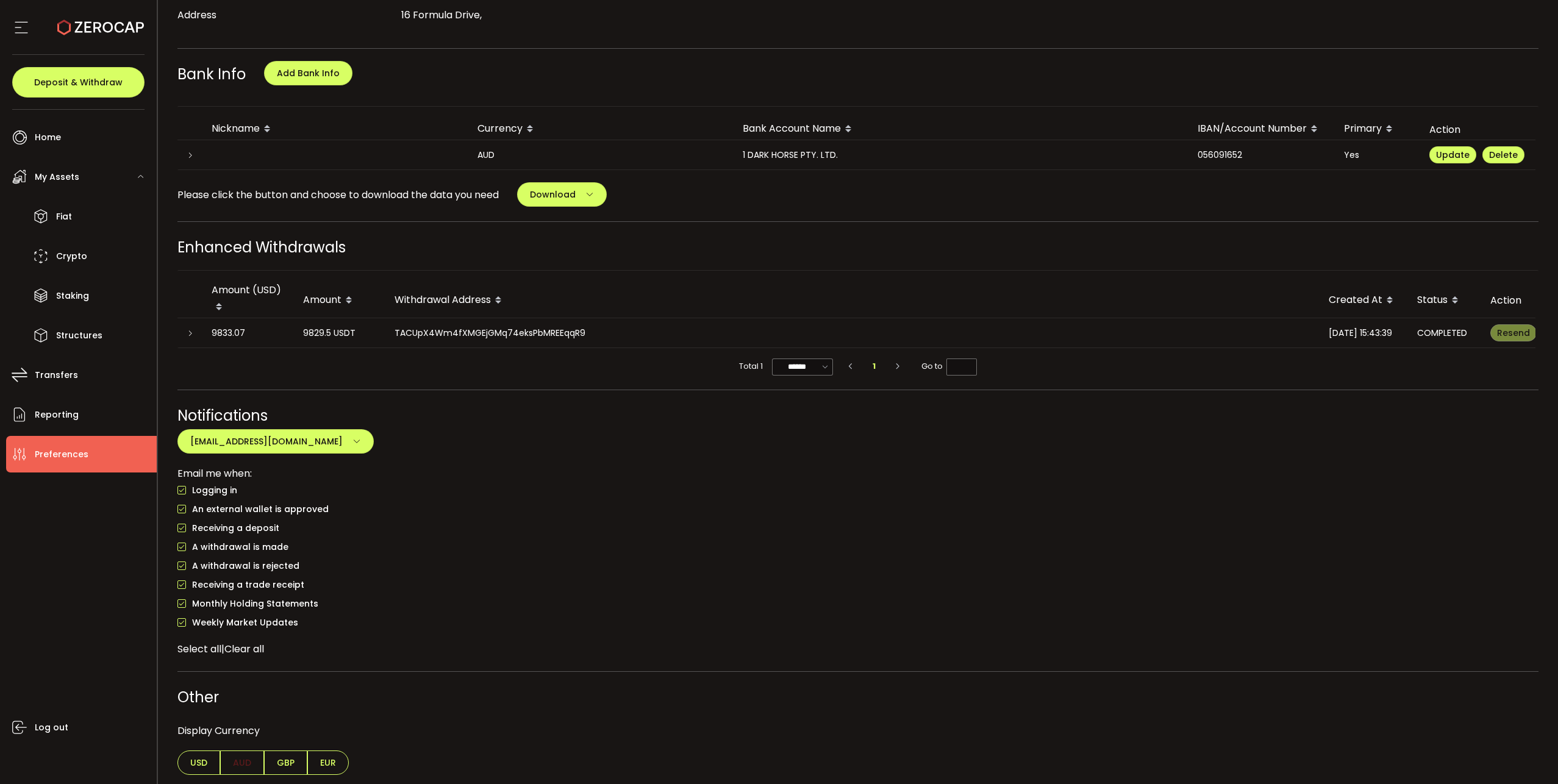
scroll to position [563, 0]
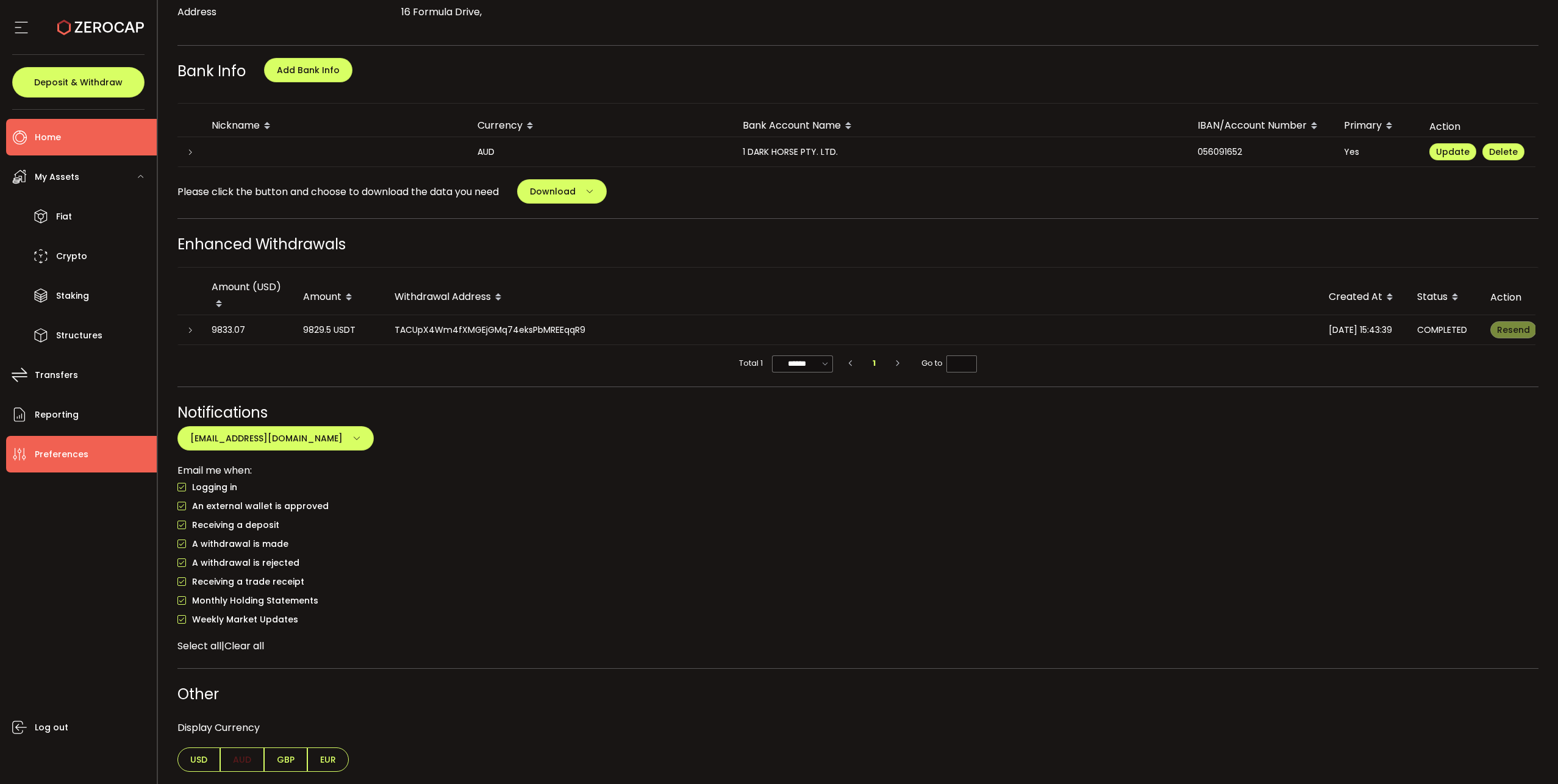
click at [42, 139] on span "Home" at bounding box center [48, 138] width 26 height 18
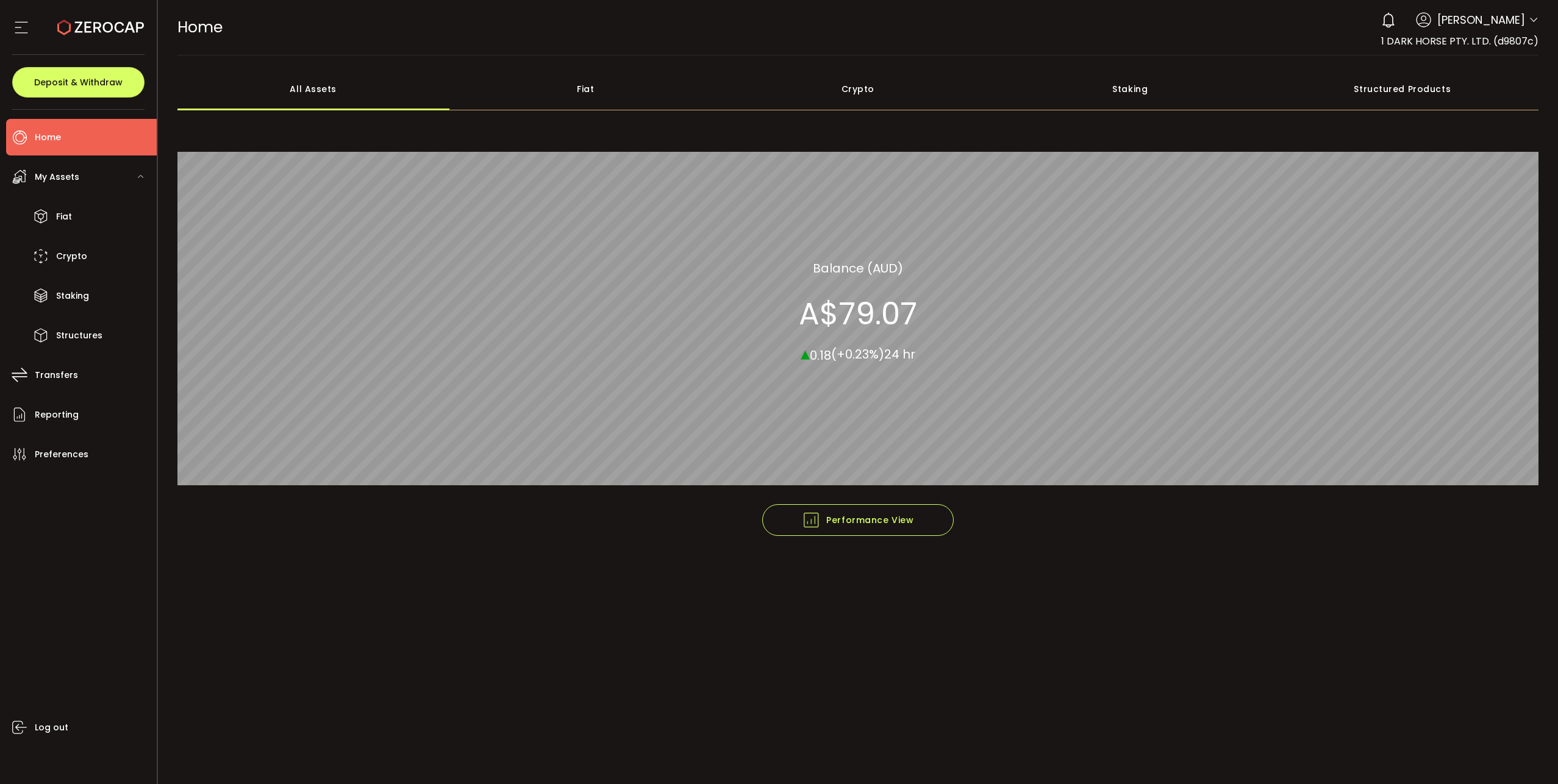
click at [1537, 19] on icon at bounding box center [1533, 19] width 10 height 10
click at [1530, 21] on icon at bounding box center [1533, 19] width 10 height 10
drag, startPoint x: 1080, startPoint y: 63, endPoint x: 1021, endPoint y: 42, distance: 62.6
click at [1057, 52] on div "**********" at bounding box center [858, 392] width 1401 height 784
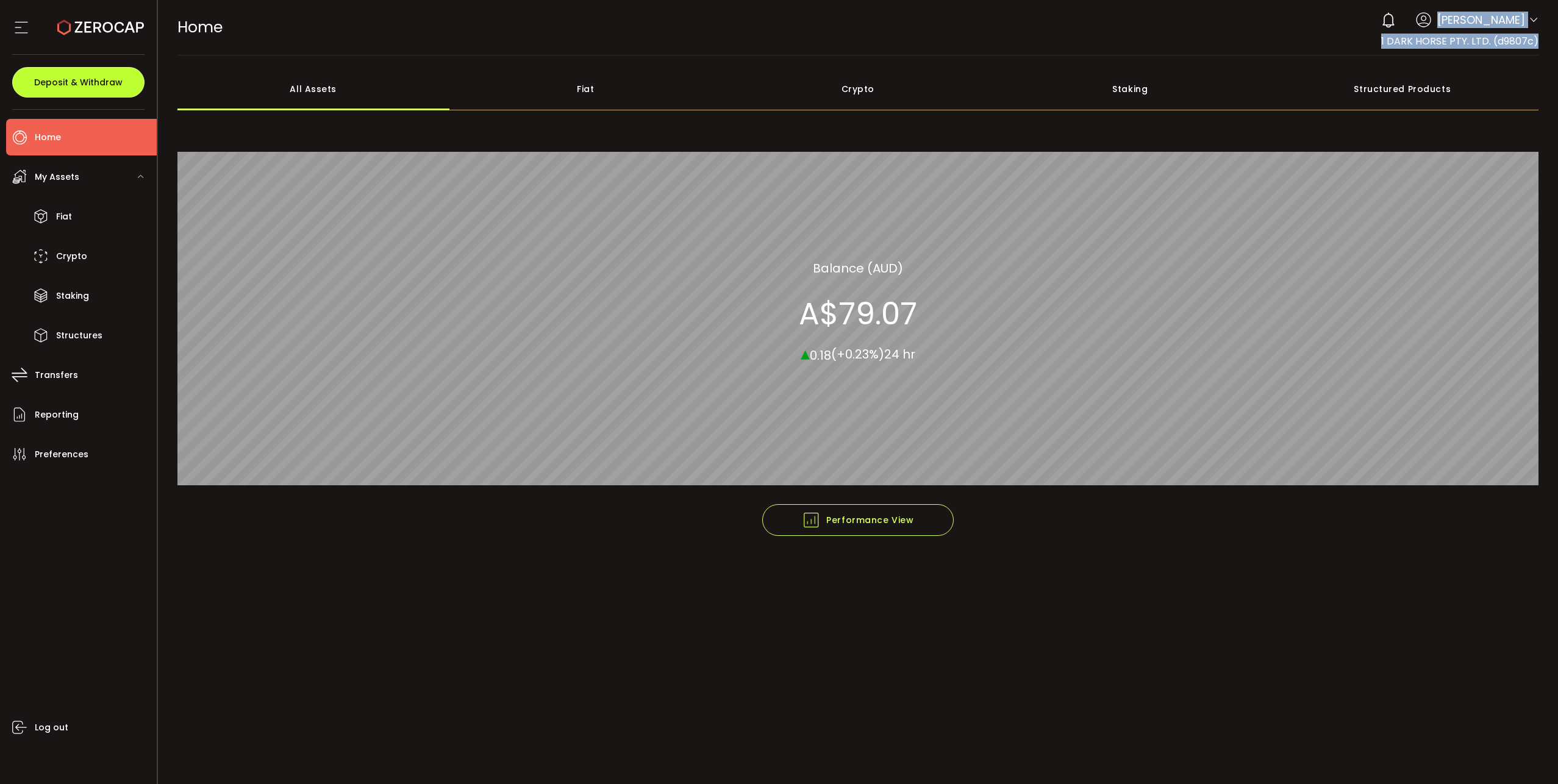
click at [129, 79] on button "Deposit & Withdraw" at bounding box center [78, 82] width 132 height 31
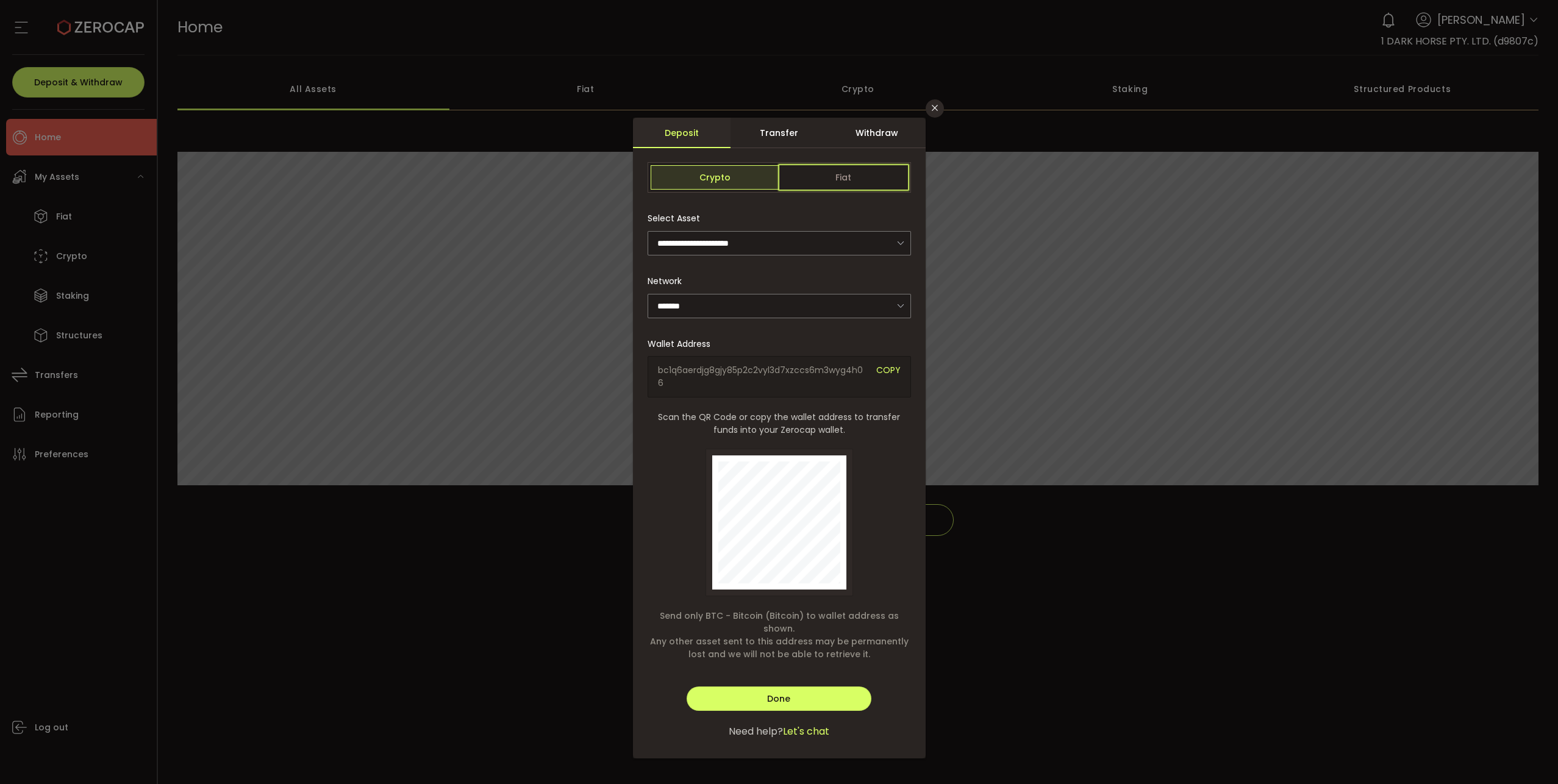
drag, startPoint x: 811, startPoint y: 179, endPoint x: 836, endPoint y: 180, distance: 25.0
click at [811, 179] on span "Fiat" at bounding box center [843, 177] width 129 height 25
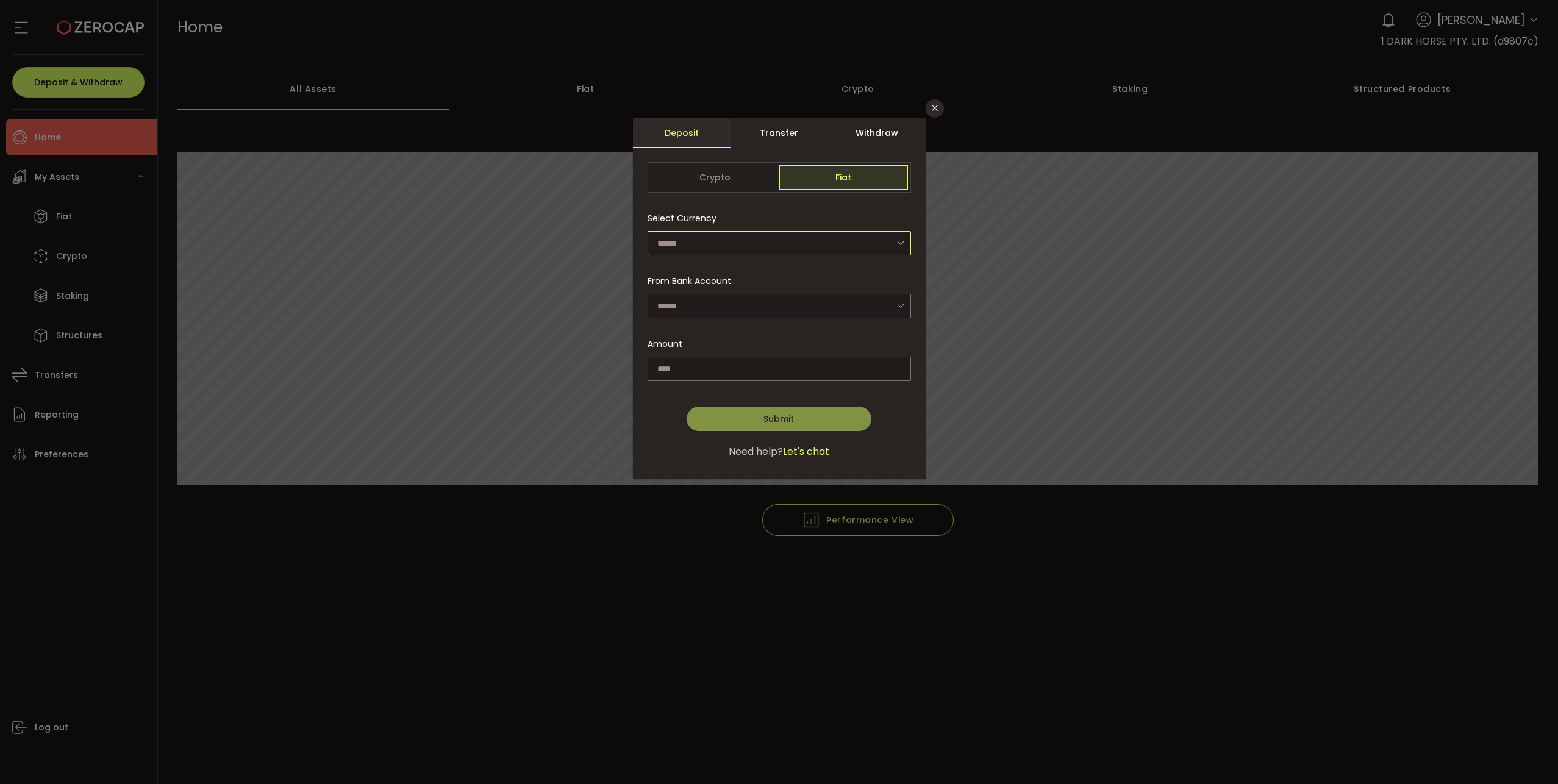
click at [720, 241] on input "dialog" at bounding box center [779, 243] width 263 height 25
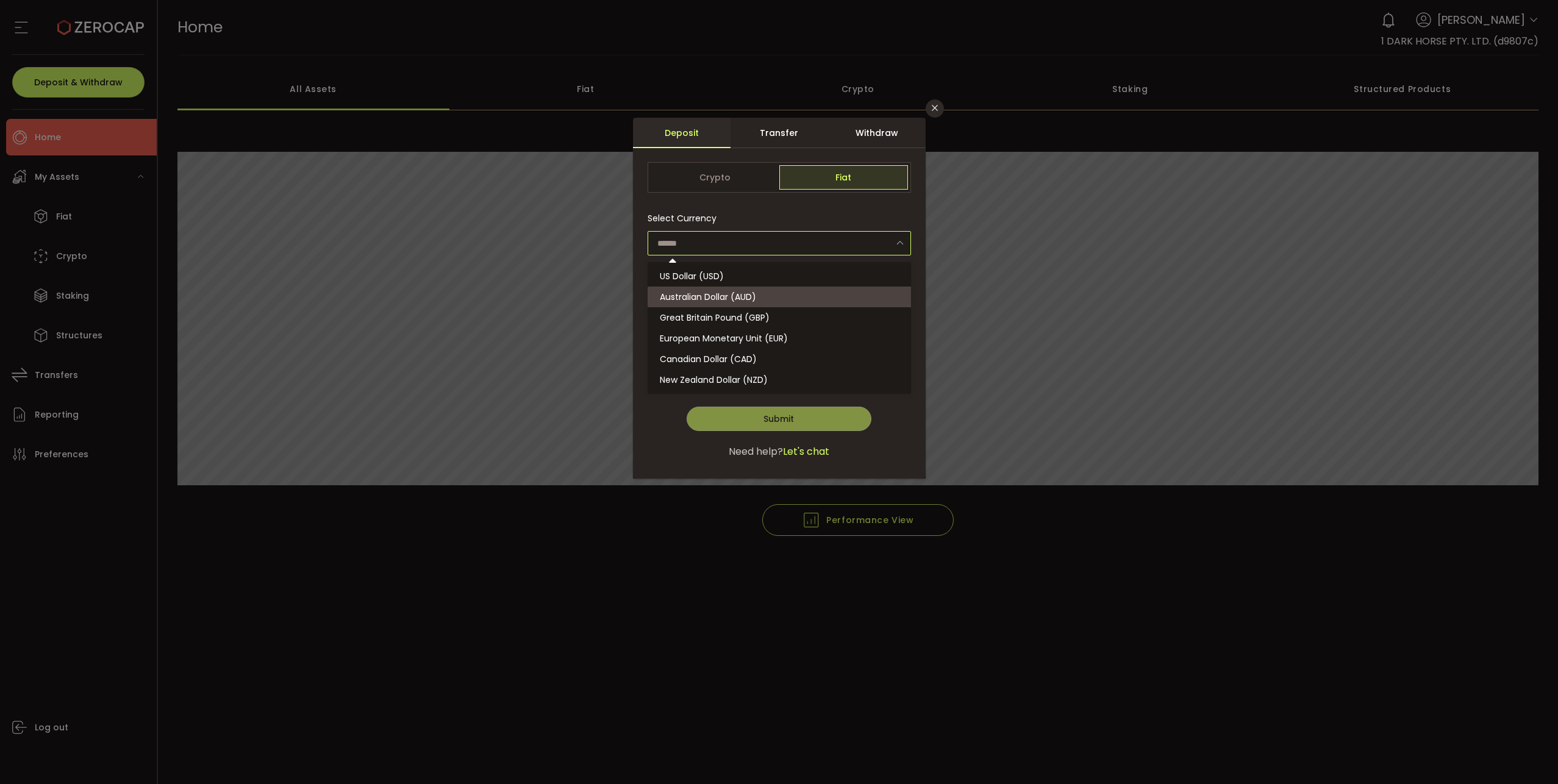
click at [727, 301] on span "Australian Dollar (AUD)" at bounding box center [707, 297] width 96 height 12
type input "**********"
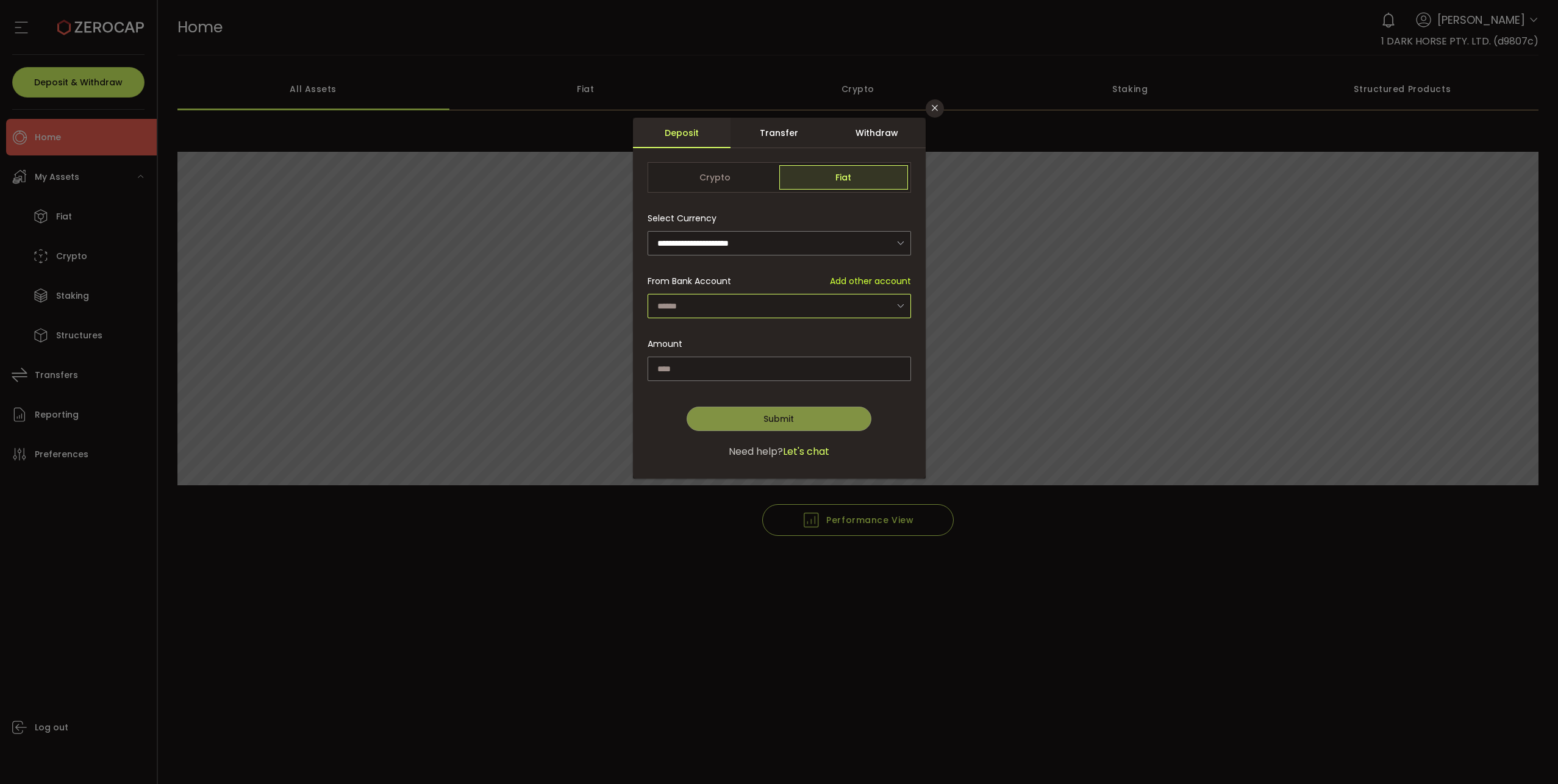
drag, startPoint x: 711, startPoint y: 294, endPoint x: 716, endPoint y: 305, distance: 12.1
click at [712, 297] on input "dialog" at bounding box center [779, 306] width 263 height 25
click at [698, 340] on span "1 DARK HORSE PTY. LTD. - 1652" at bounding box center [721, 338] width 122 height 12
type input "**********"
click at [697, 360] on input "dialog" at bounding box center [779, 368] width 263 height 25
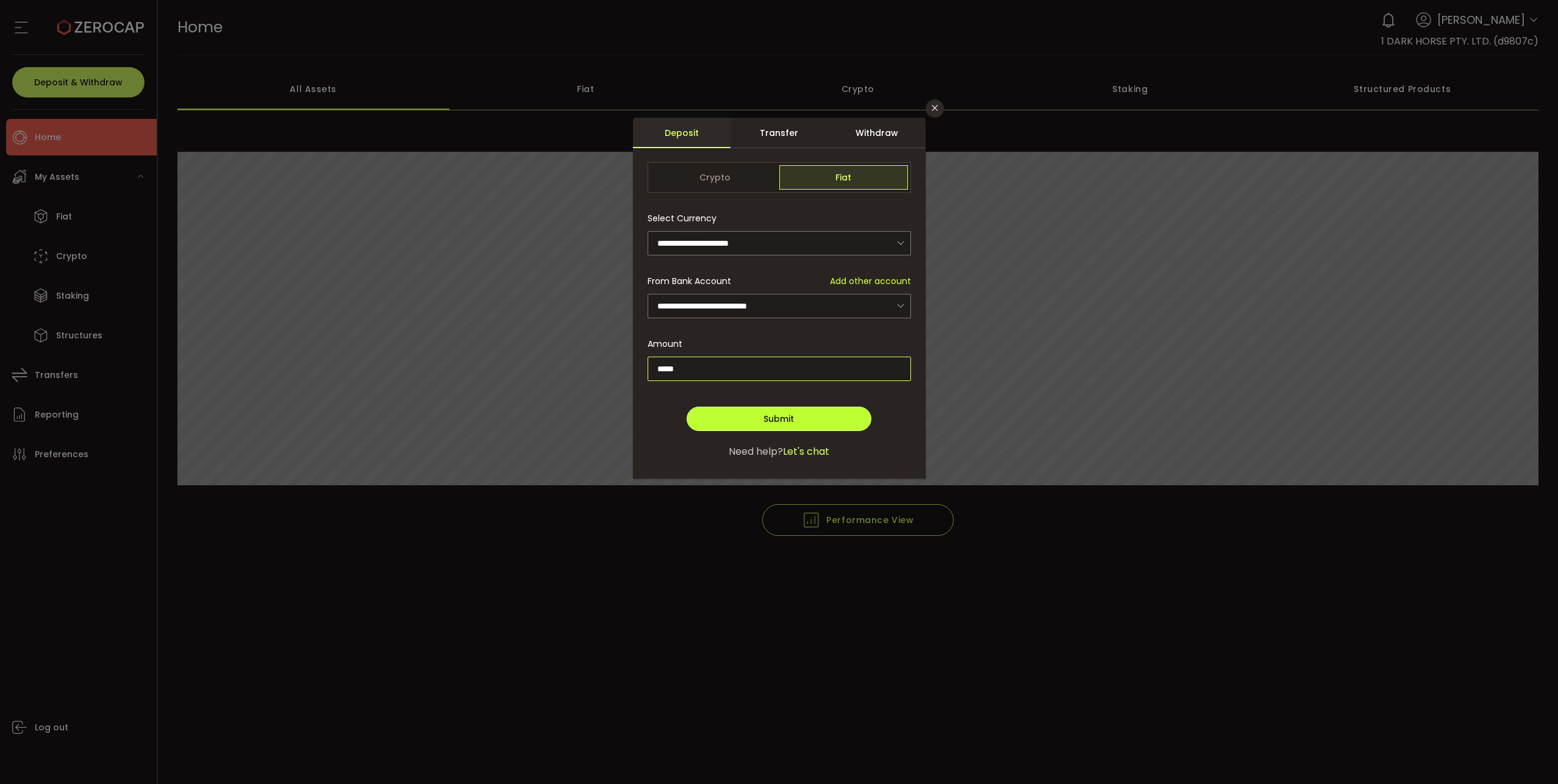
type input "*****"
click at [780, 426] on button "Submit" at bounding box center [778, 419] width 184 height 25
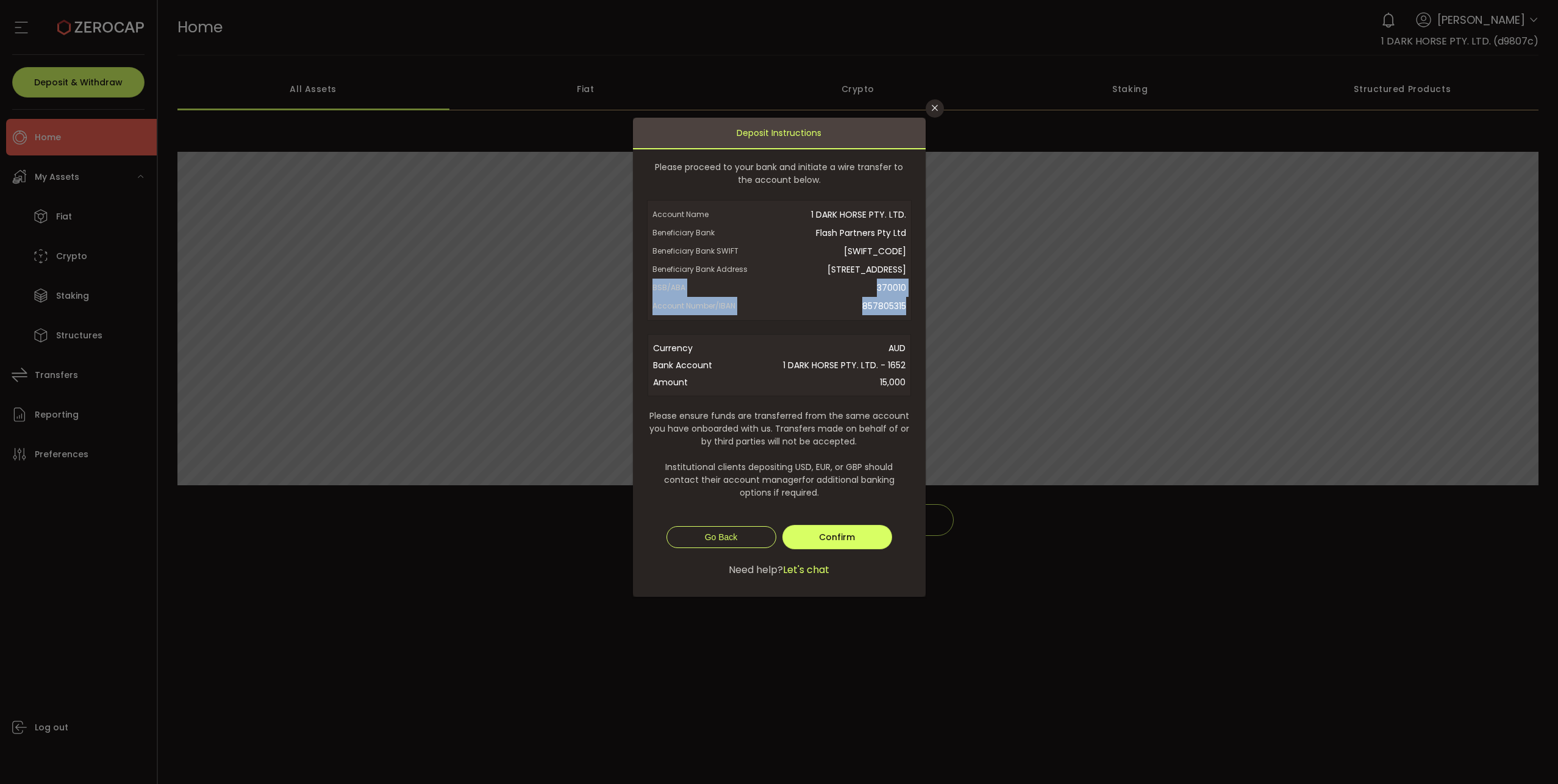
drag, startPoint x: 646, startPoint y: 304, endPoint x: 926, endPoint y: 342, distance: 282.6
click at [926, 342] on div "**********" at bounding box center [779, 392] width 1558 height 784
copy div "BSB/ABA 370010 Account Number/IBAN 857805315"
click at [784, 341] on form "Please proceed to your bank and initiate a wire transfer to the account below. …" at bounding box center [779, 376] width 263 height 430
click at [849, 543] on span "Confirm" at bounding box center [836, 537] width 36 height 12
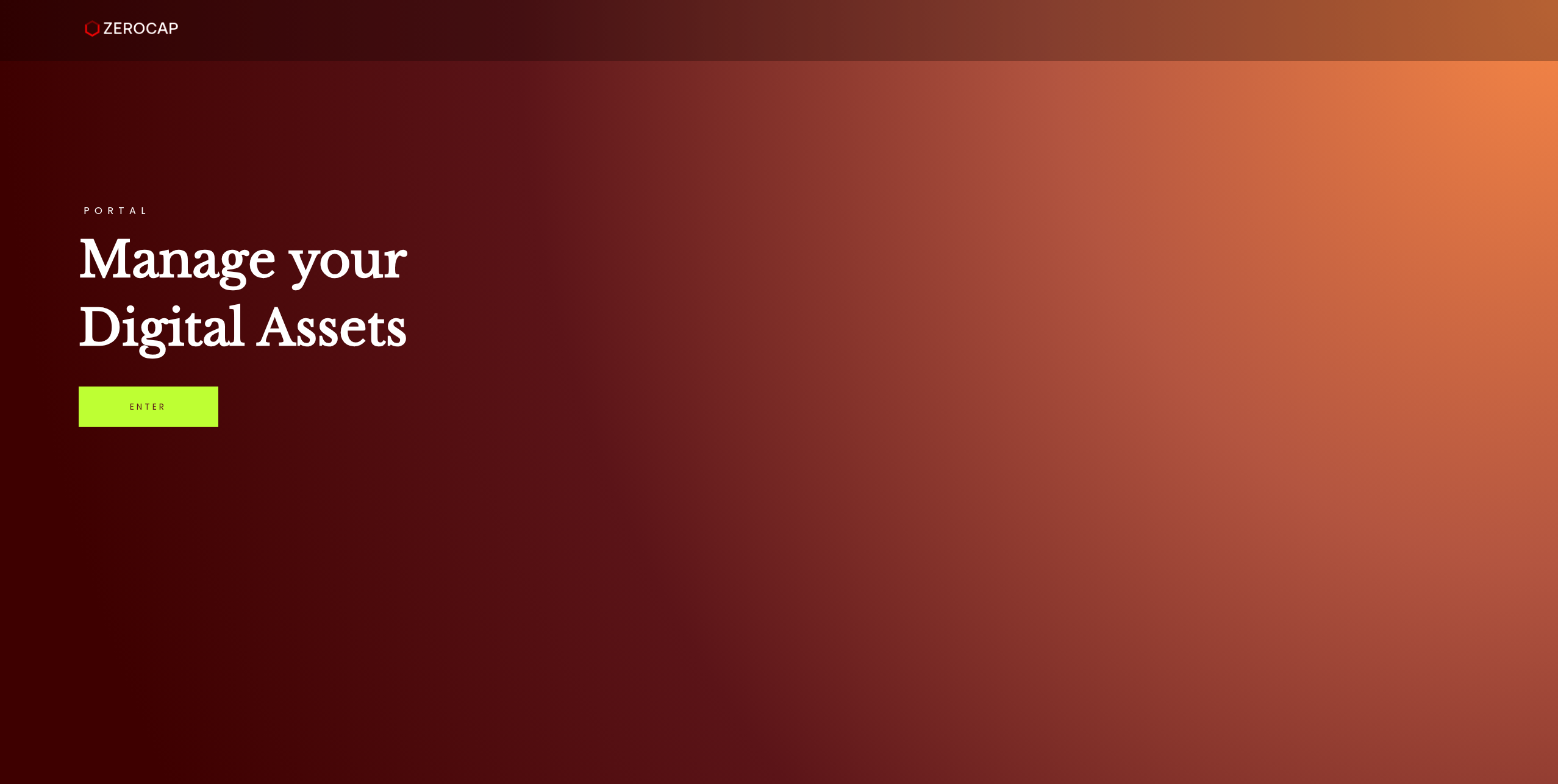
click at [192, 407] on link "Enter" at bounding box center [148, 407] width 139 height 40
